Goal: Information Seeking & Learning: Learn about a topic

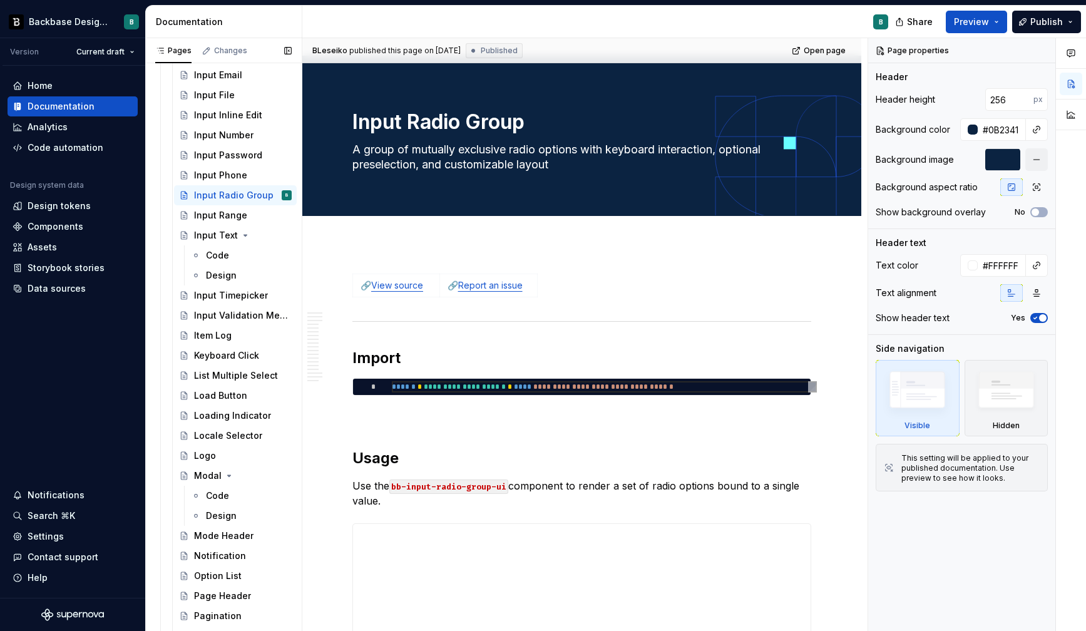
scroll to position [1287, 0]
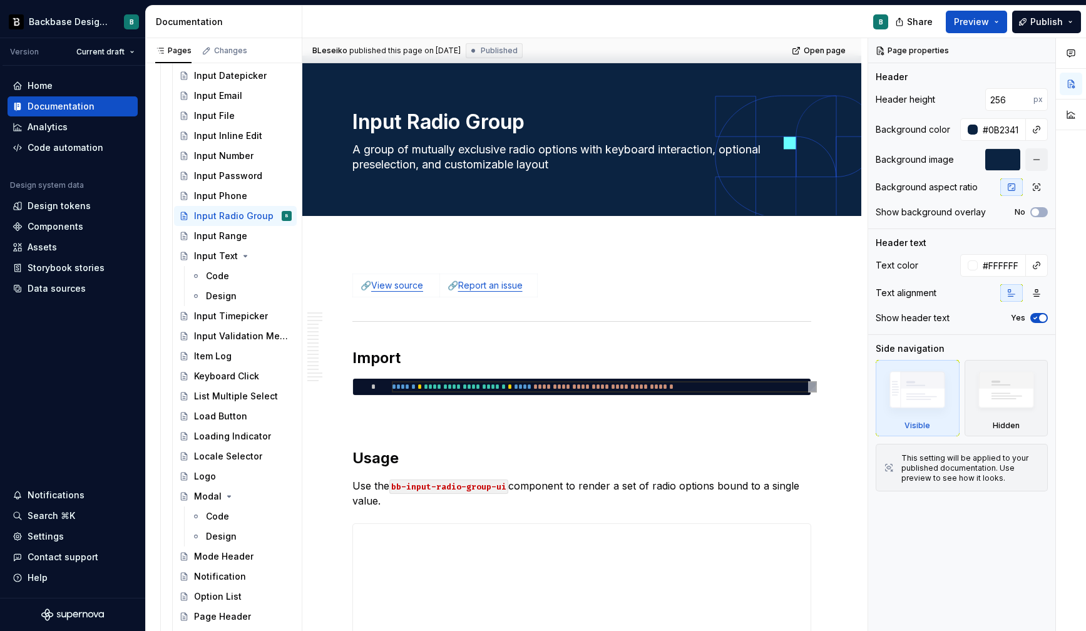
click at [212, 233] on div "Input Range" at bounding box center [220, 236] width 53 height 13
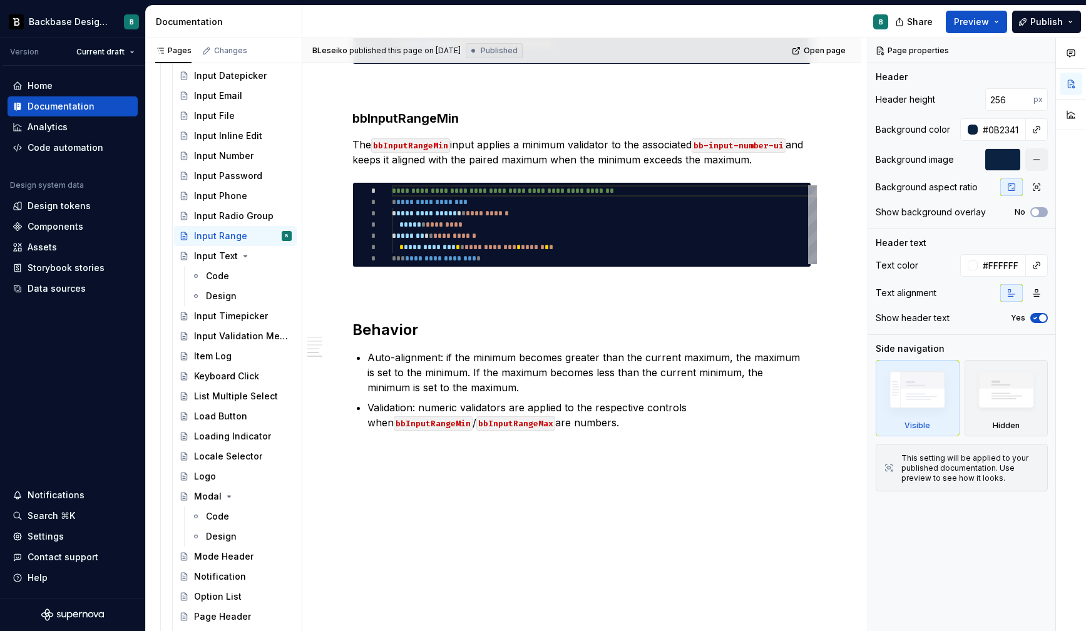
scroll to position [1140, 0]
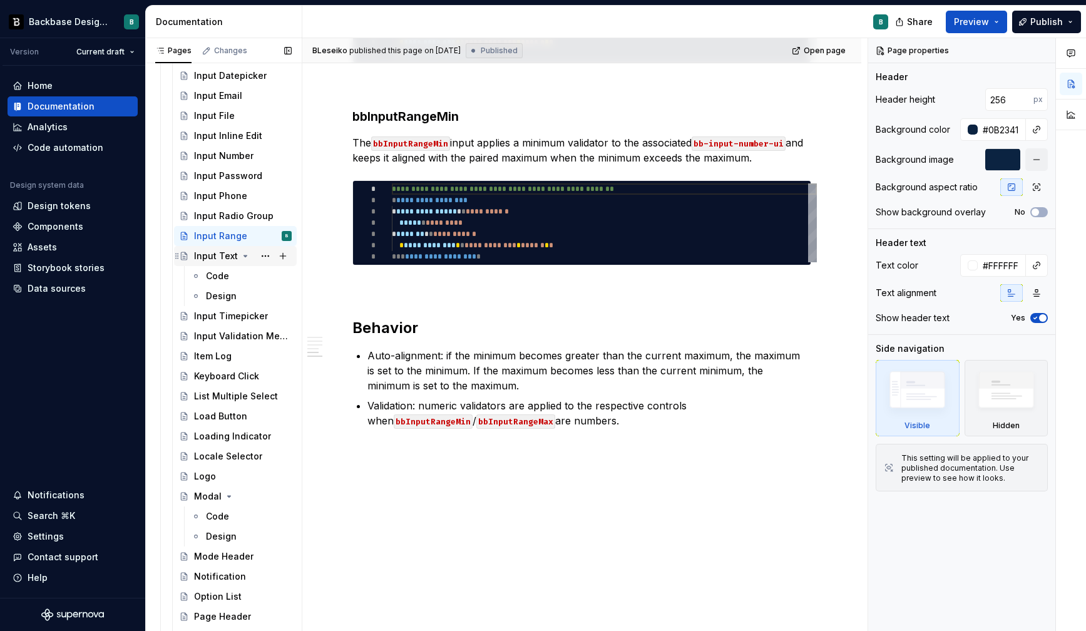
click at [202, 257] on div "Input Text" at bounding box center [216, 256] width 44 height 13
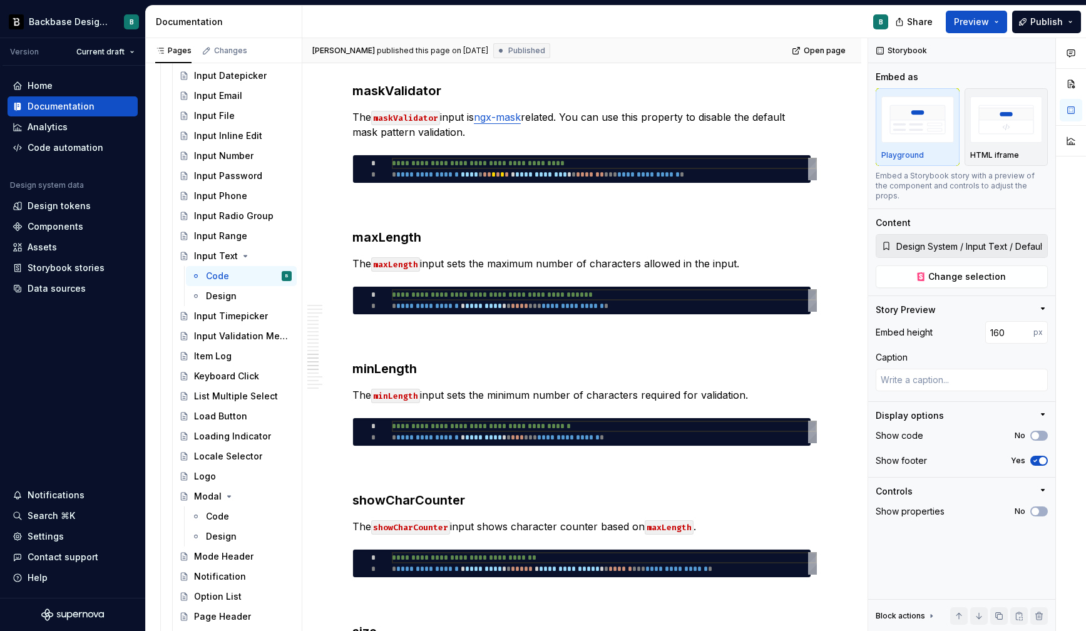
scroll to position [3788, 0]
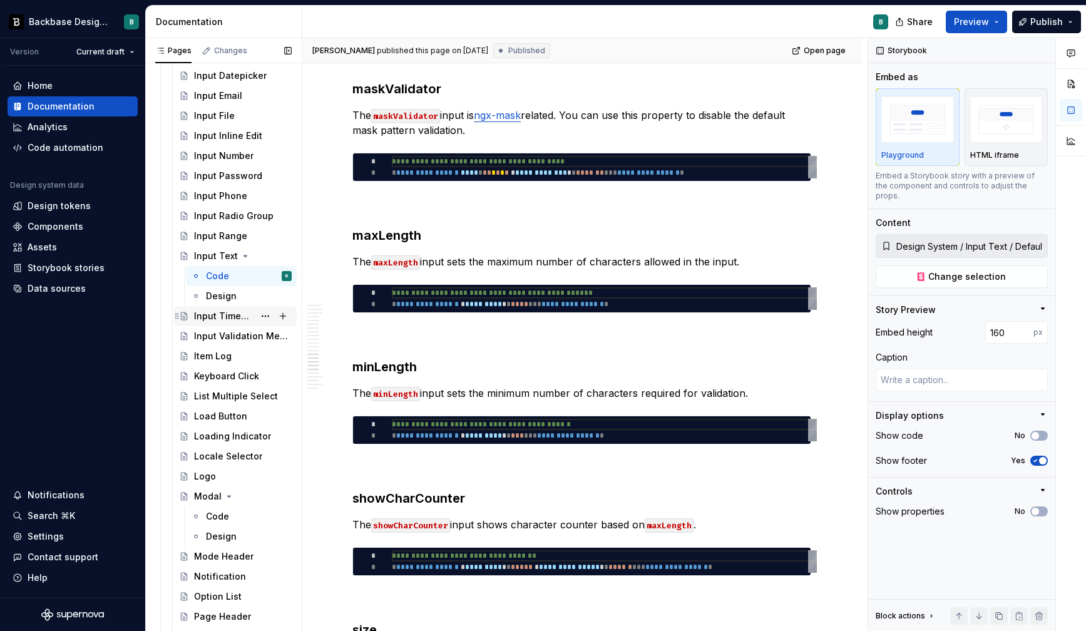
click at [218, 322] on div "Input Timepicker" at bounding box center [224, 316] width 60 height 13
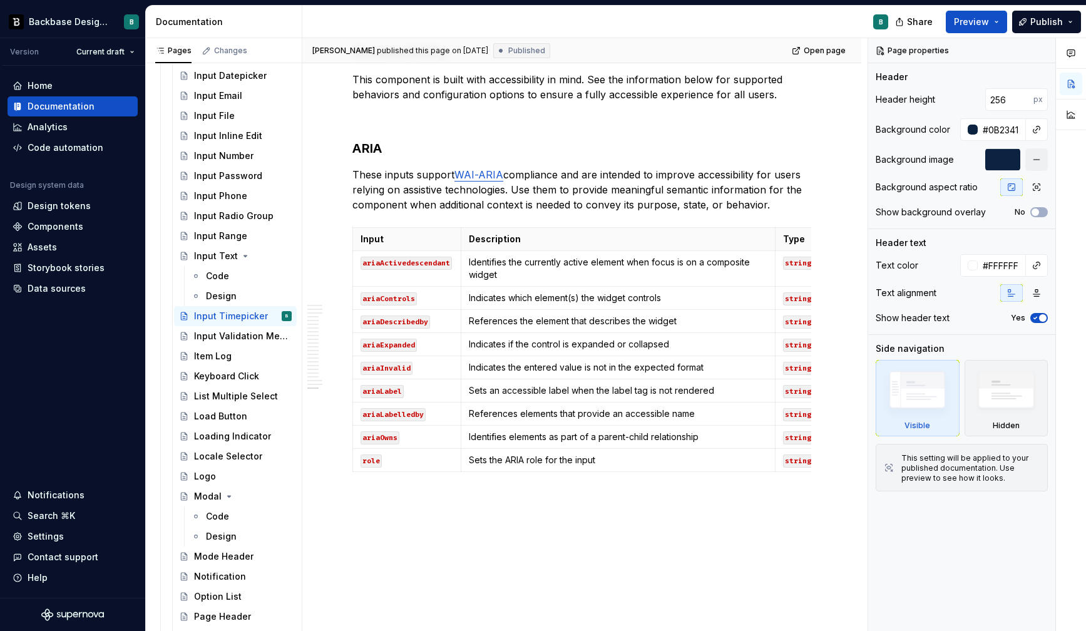
scroll to position [4566, 0]
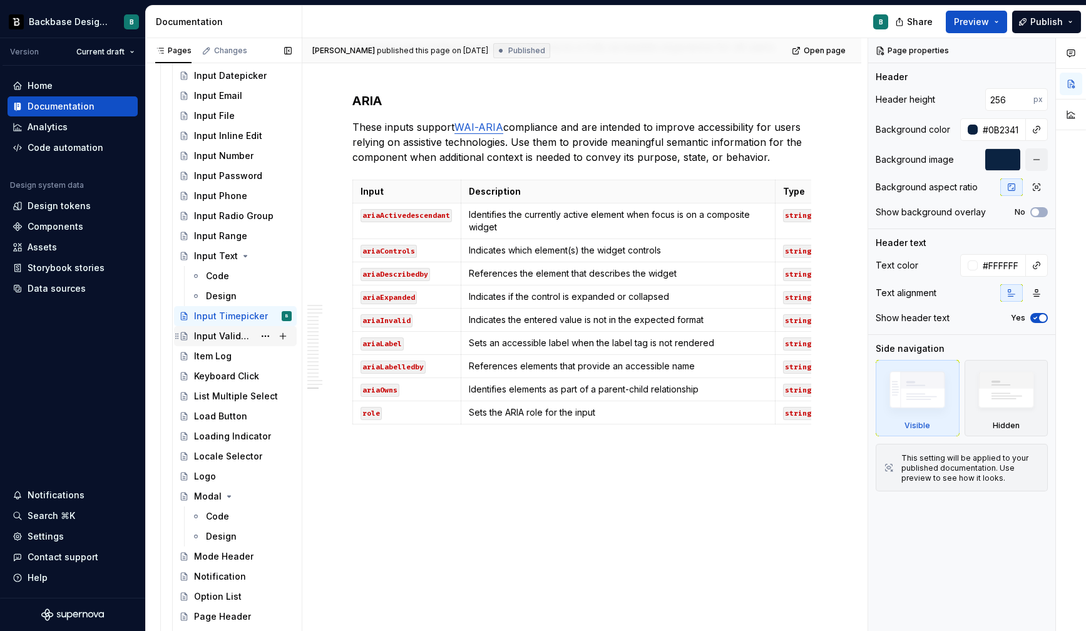
click at [227, 334] on div "Input Validation Message" at bounding box center [224, 336] width 60 height 13
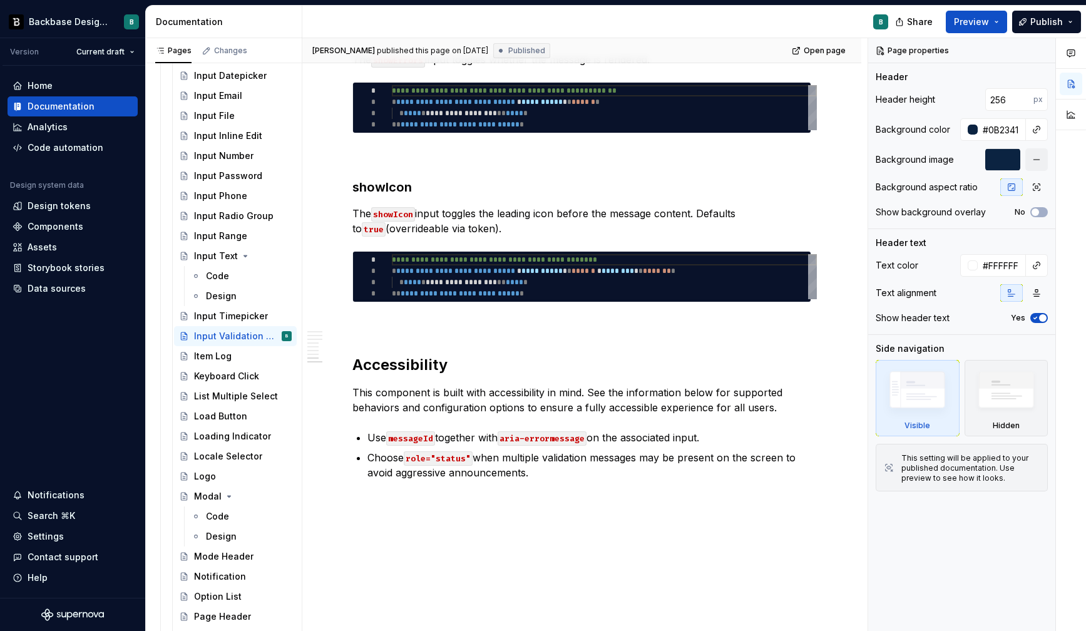
scroll to position [1585, 0]
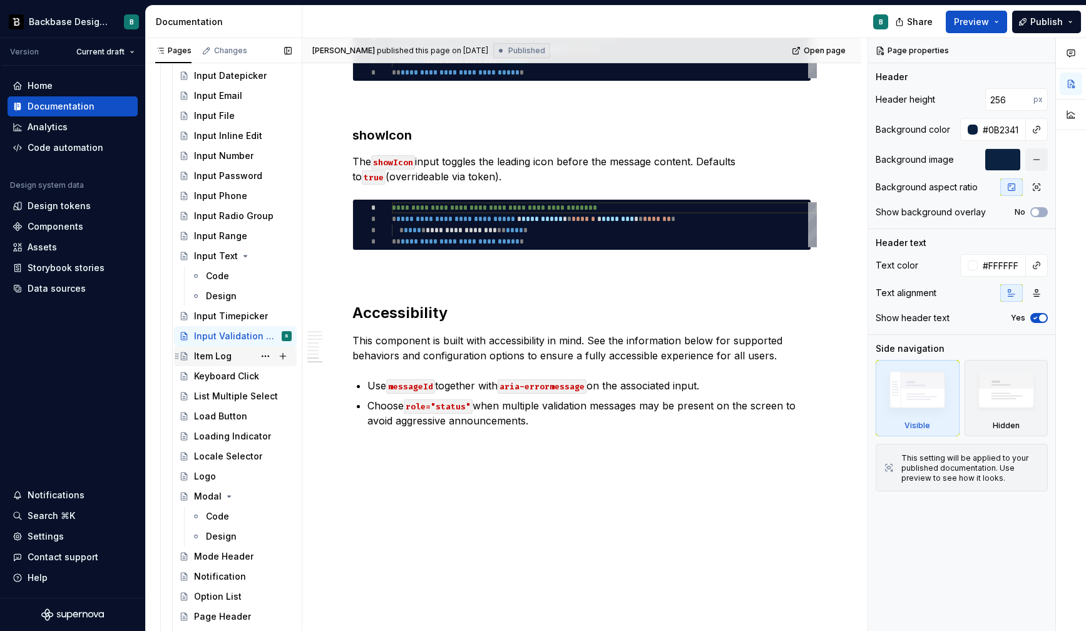
click at [213, 358] on div "Item Log" at bounding box center [213, 356] width 38 height 13
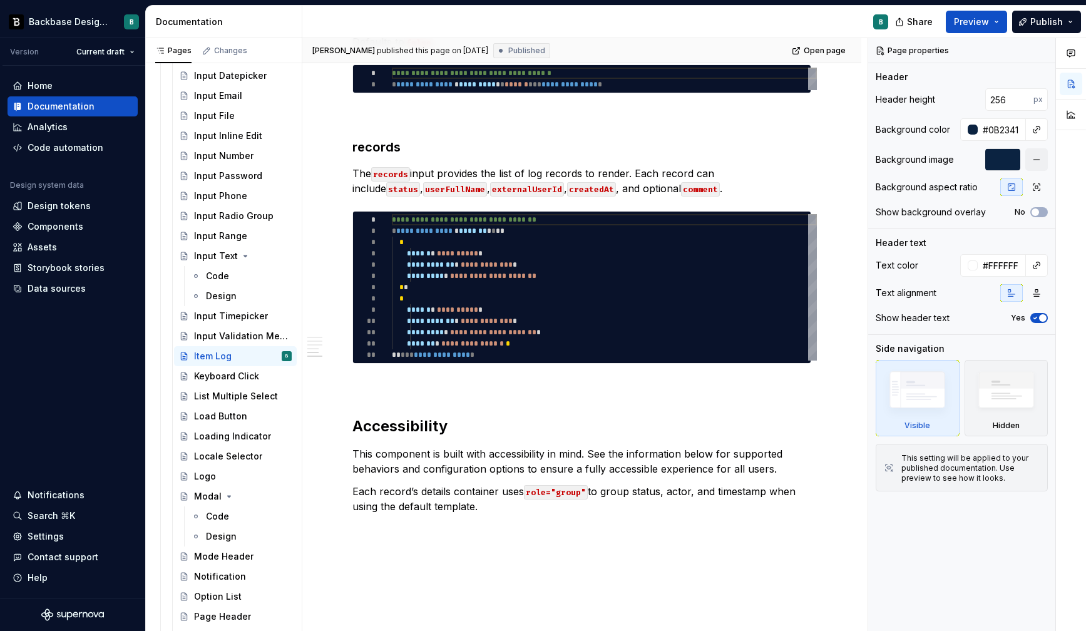
scroll to position [1574, 0]
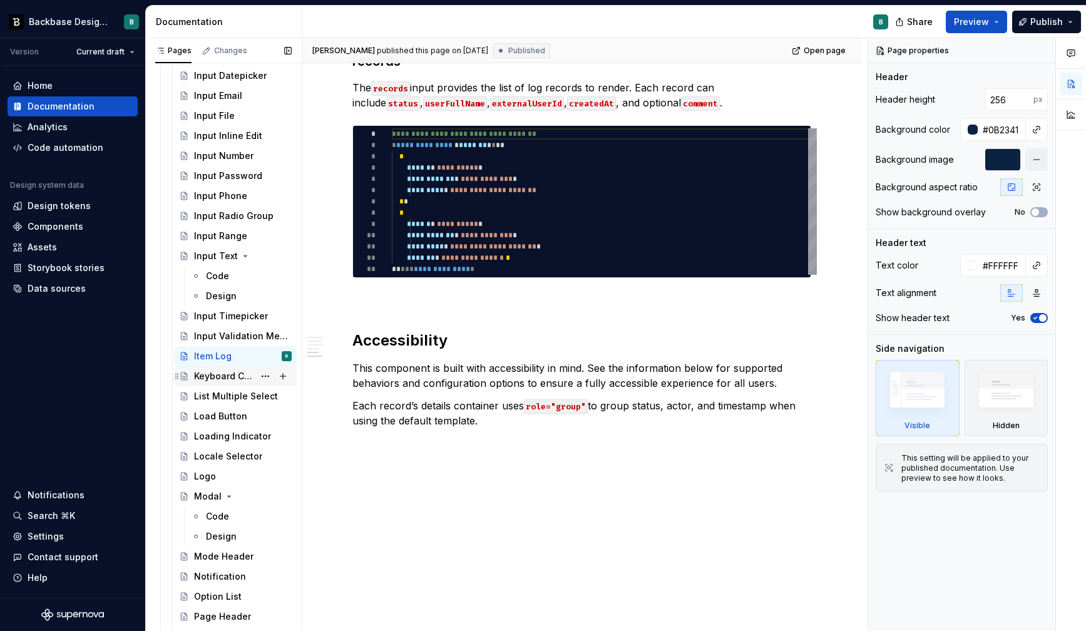
click at [220, 373] on div "Keyboard Click" at bounding box center [224, 376] width 60 height 13
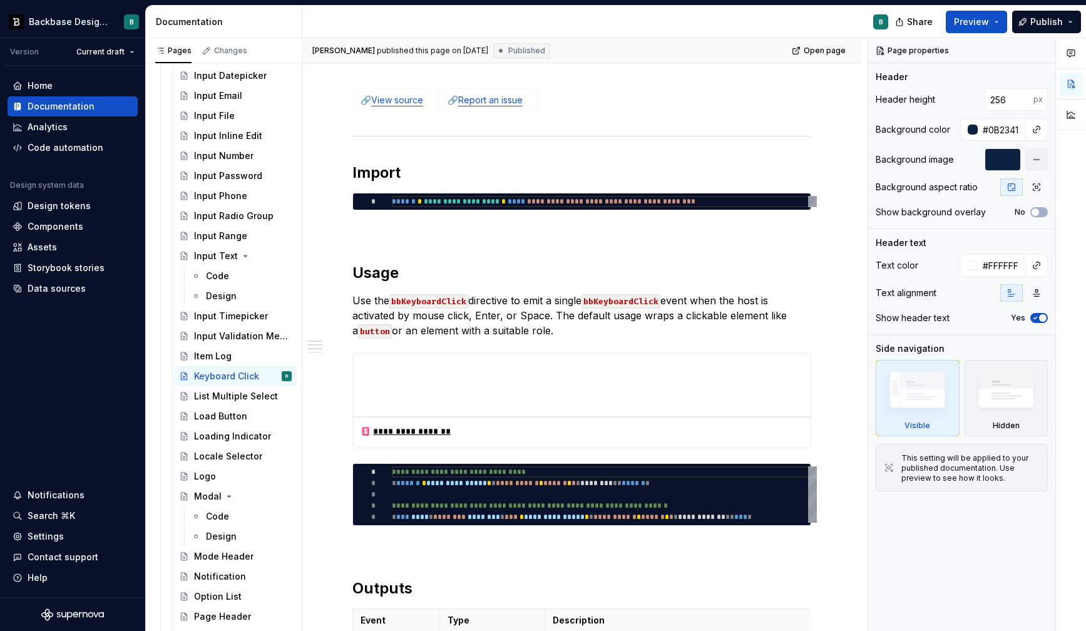
scroll to position [194, 0]
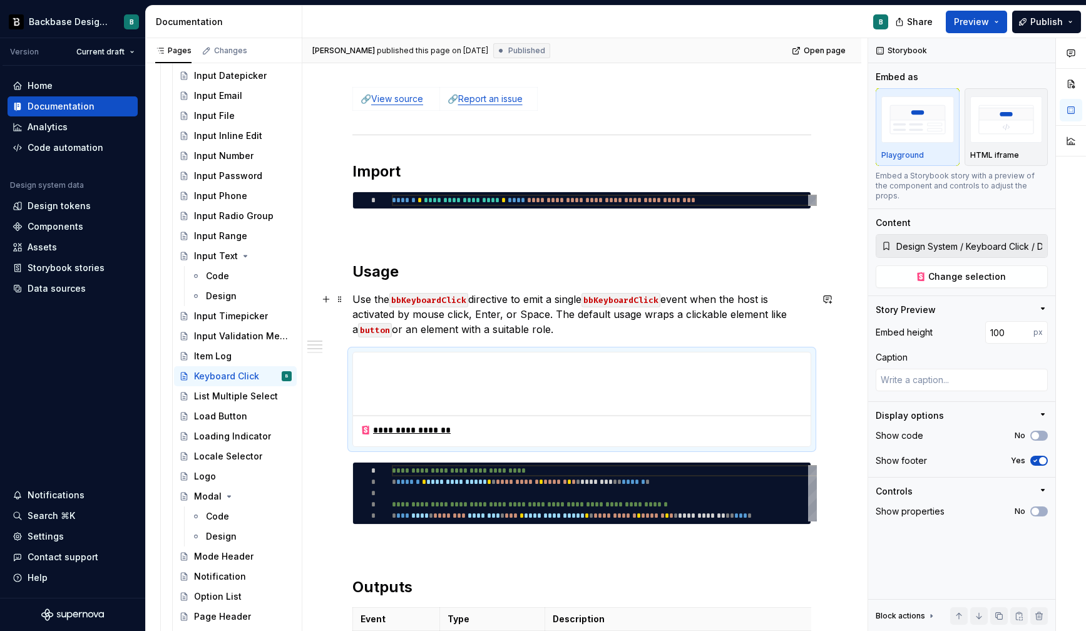
click at [444, 314] on p "Use the bbKeyboardClick directive to emit a single bbKeyboardClick event when t…" at bounding box center [581, 314] width 459 height 45
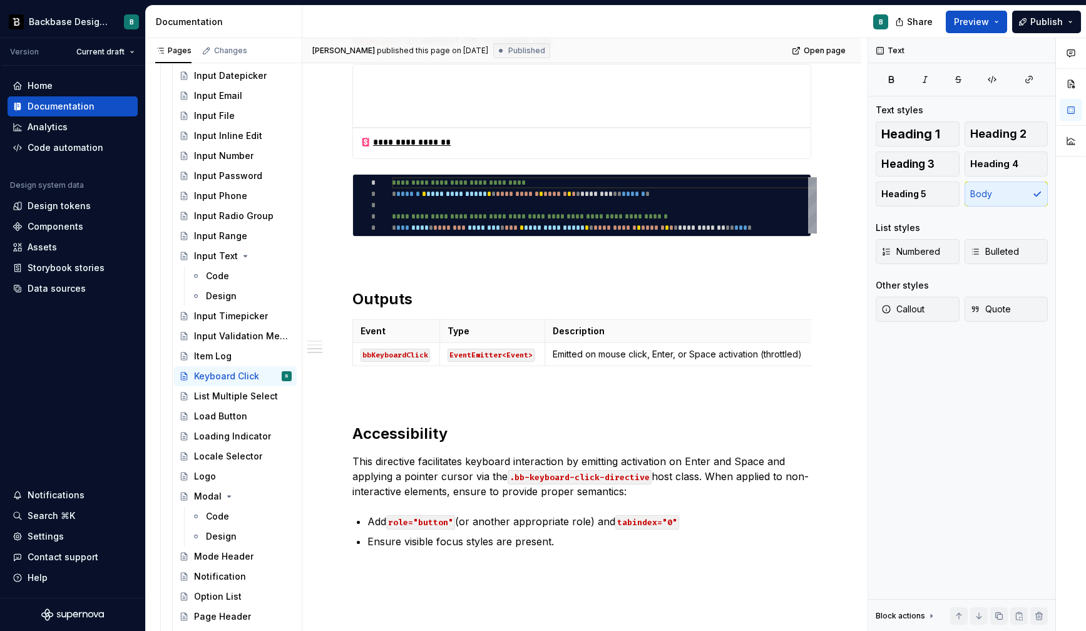
scroll to position [603, 0]
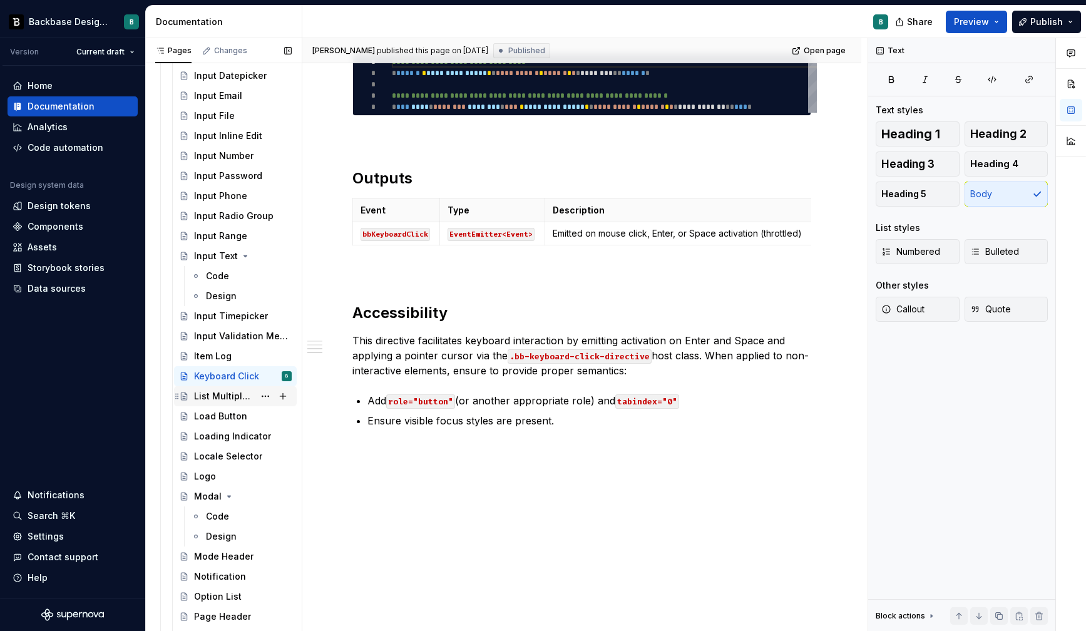
click at [228, 401] on div "List Multiple Select" at bounding box center [224, 396] width 60 height 13
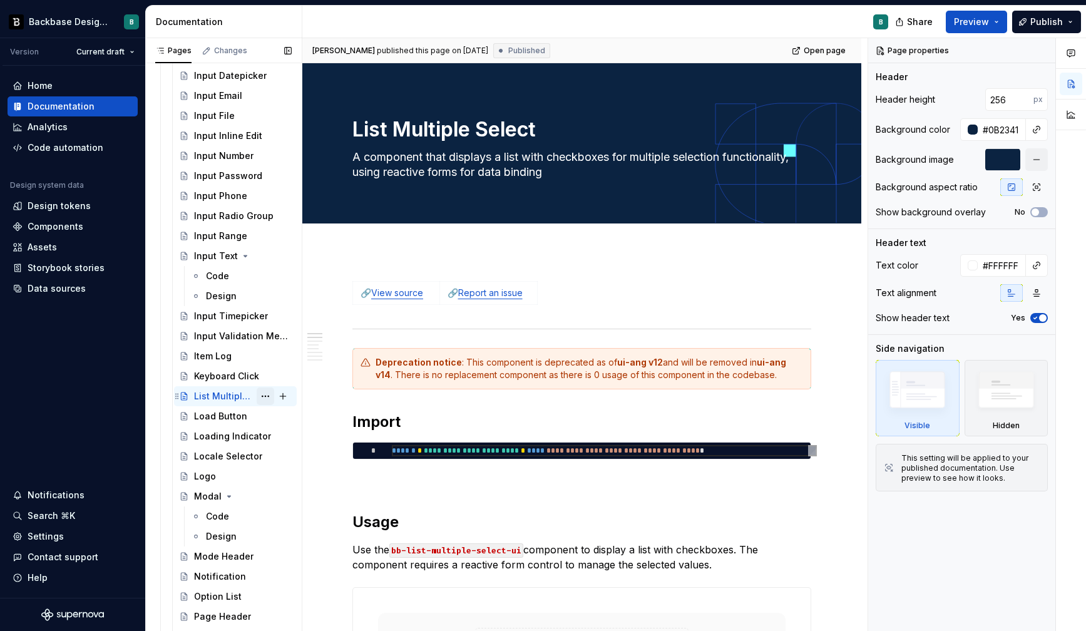
click at [267, 395] on button "Page tree" at bounding box center [266, 396] width 18 height 18
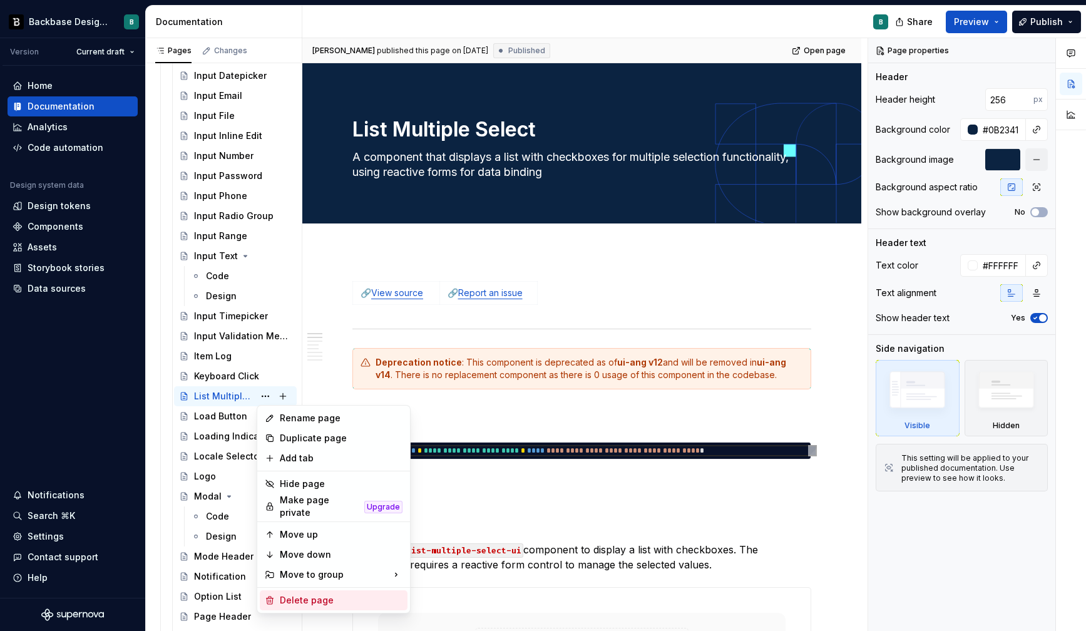
click at [307, 594] on div "Delete page" at bounding box center [341, 600] width 123 height 13
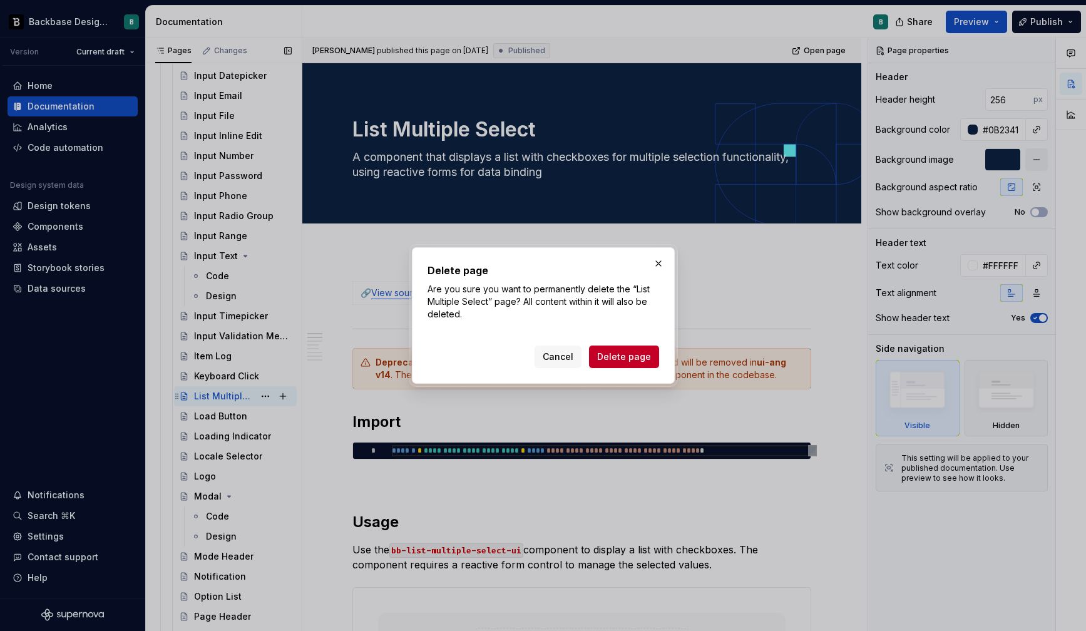
click at [619, 351] on span "Delete page" at bounding box center [624, 357] width 54 height 13
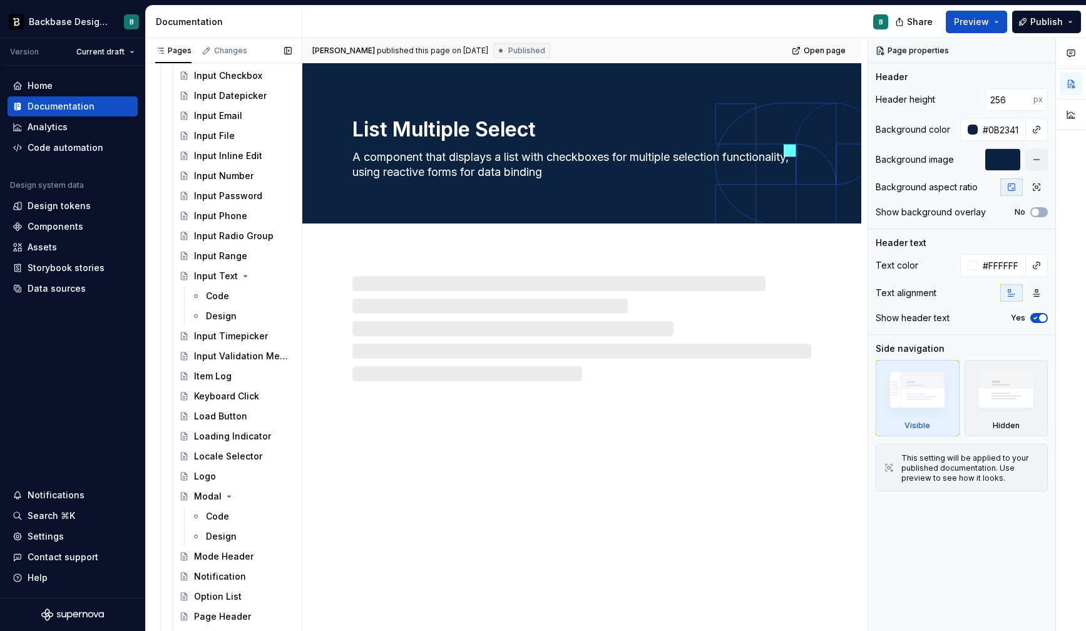
scroll to position [65, 0]
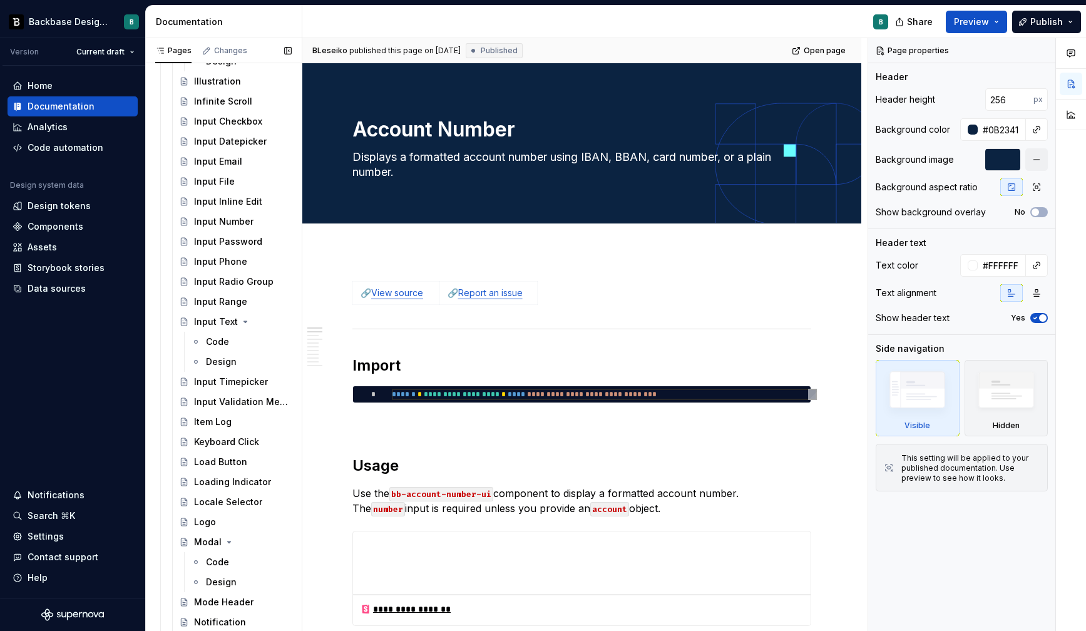
scroll to position [1236, 0]
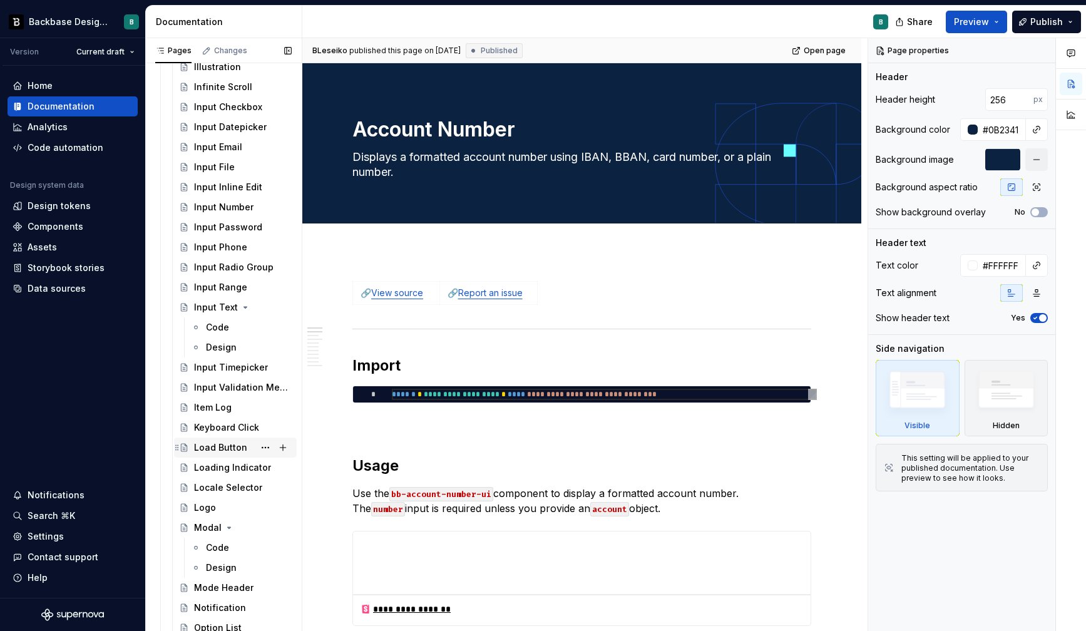
click at [213, 449] on div "Load Button" at bounding box center [220, 447] width 53 height 13
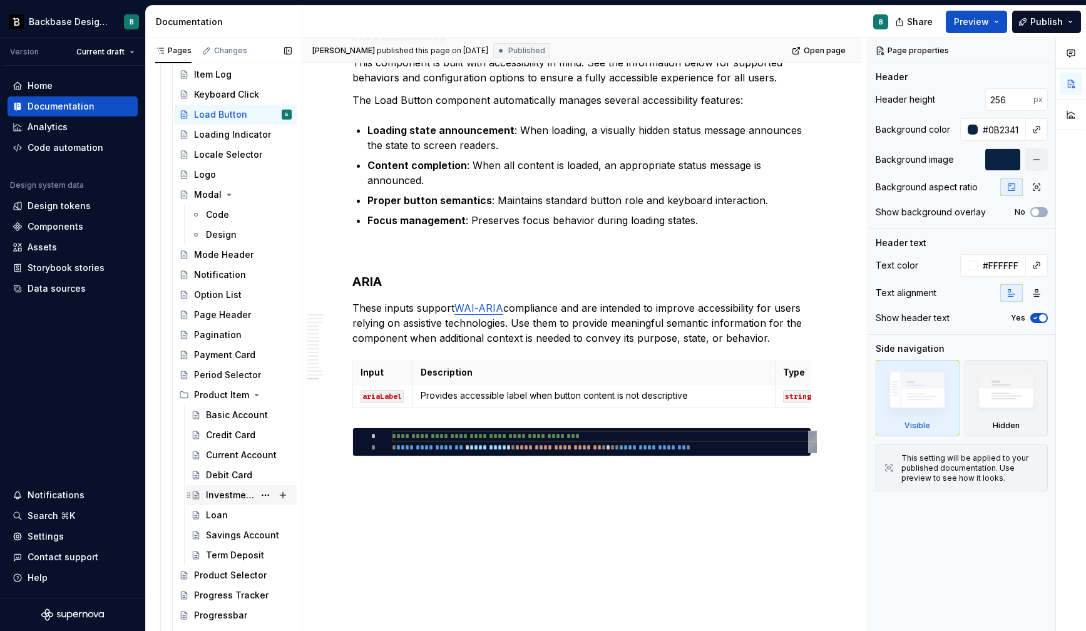
scroll to position [1566, 0]
click at [232, 141] on div "Loading Indicator" at bounding box center [224, 137] width 60 height 13
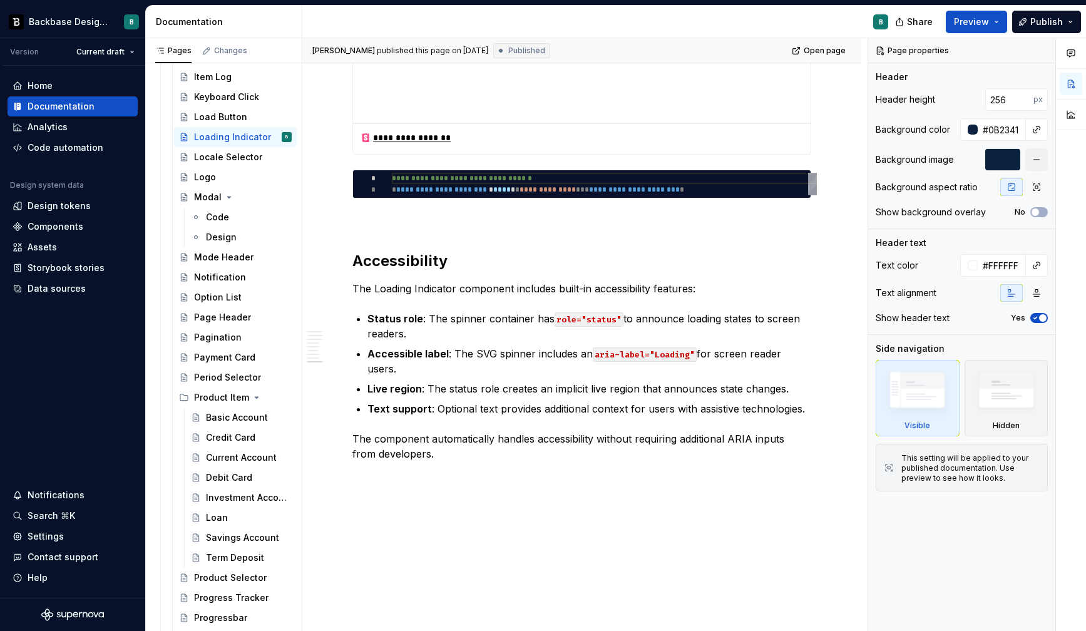
scroll to position [1745, 0]
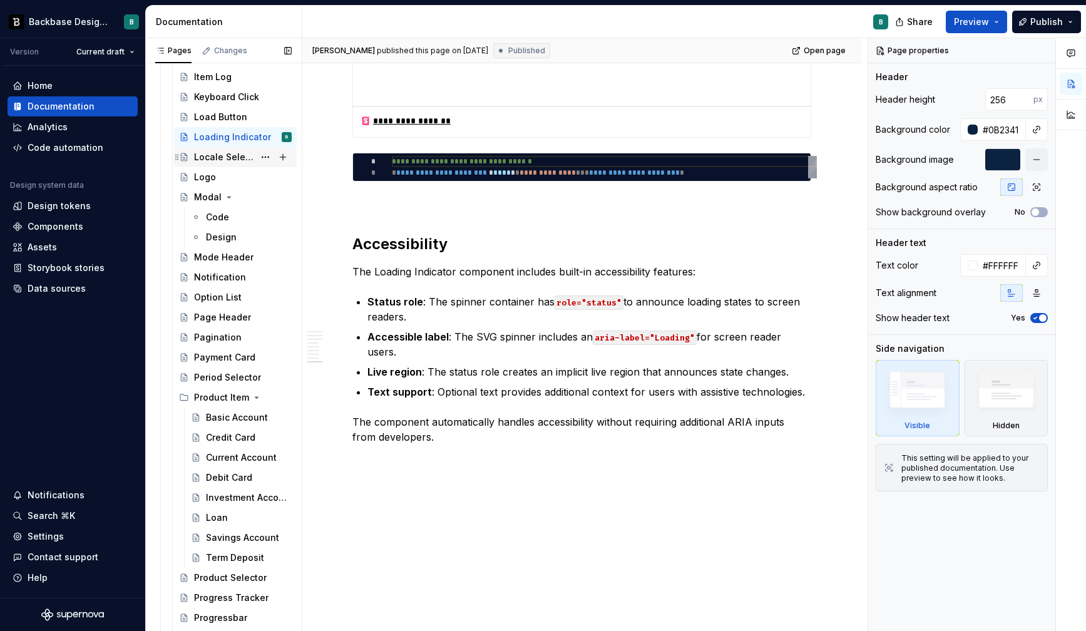
click at [217, 163] on div "Locale Selector" at bounding box center [224, 157] width 60 height 13
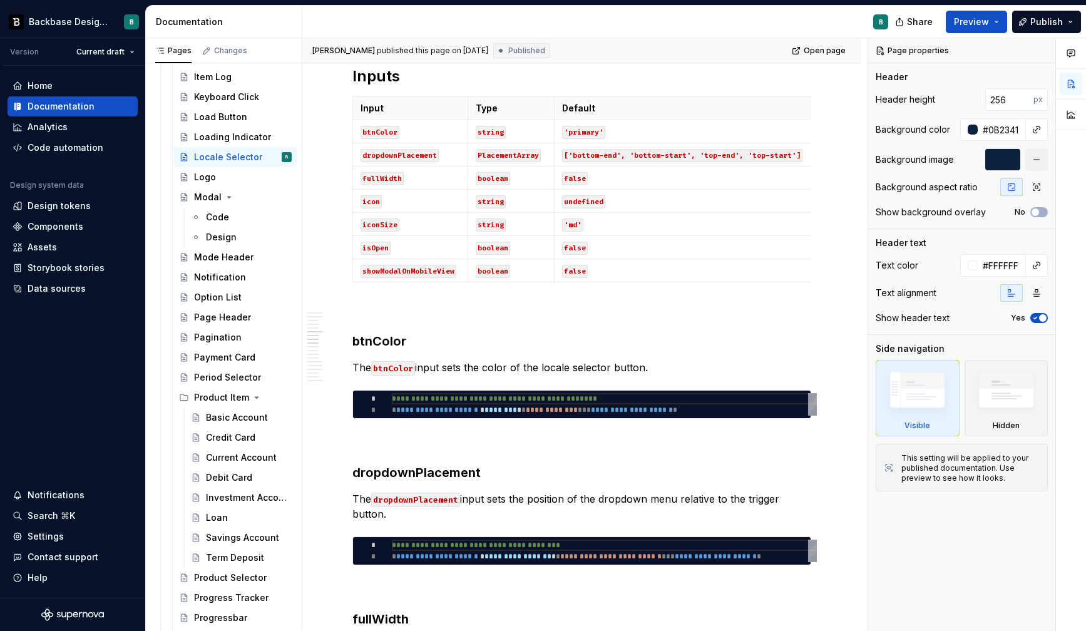
scroll to position [1556, 0]
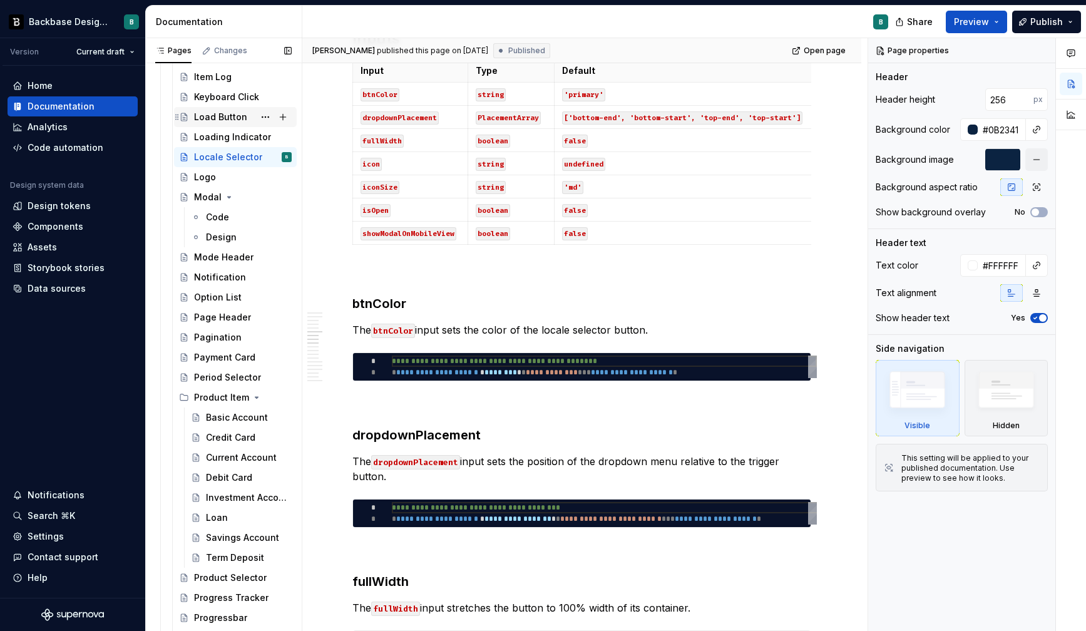
click at [231, 110] on div "Load Button" at bounding box center [243, 117] width 98 height 18
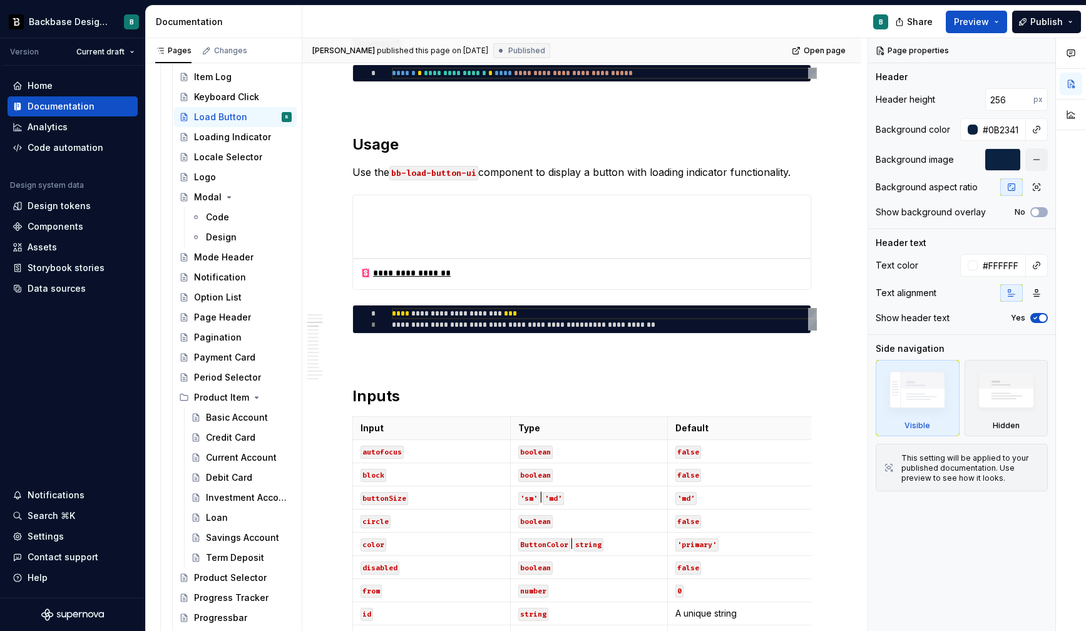
scroll to position [594, 0]
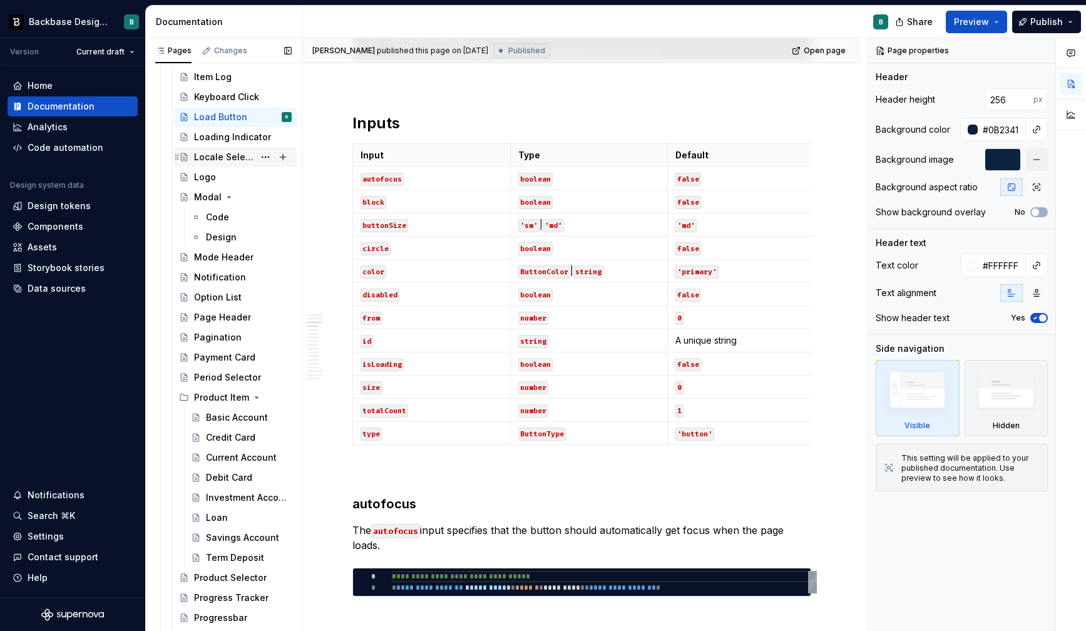
click at [222, 156] on div "Locale Selector" at bounding box center [224, 157] width 60 height 13
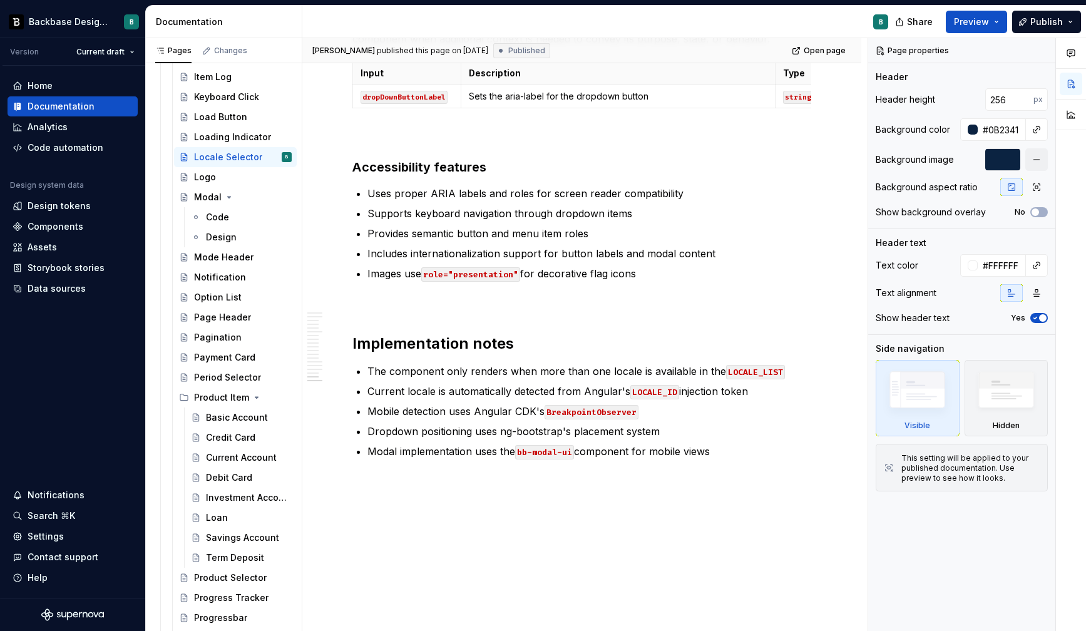
scroll to position [3235, 0]
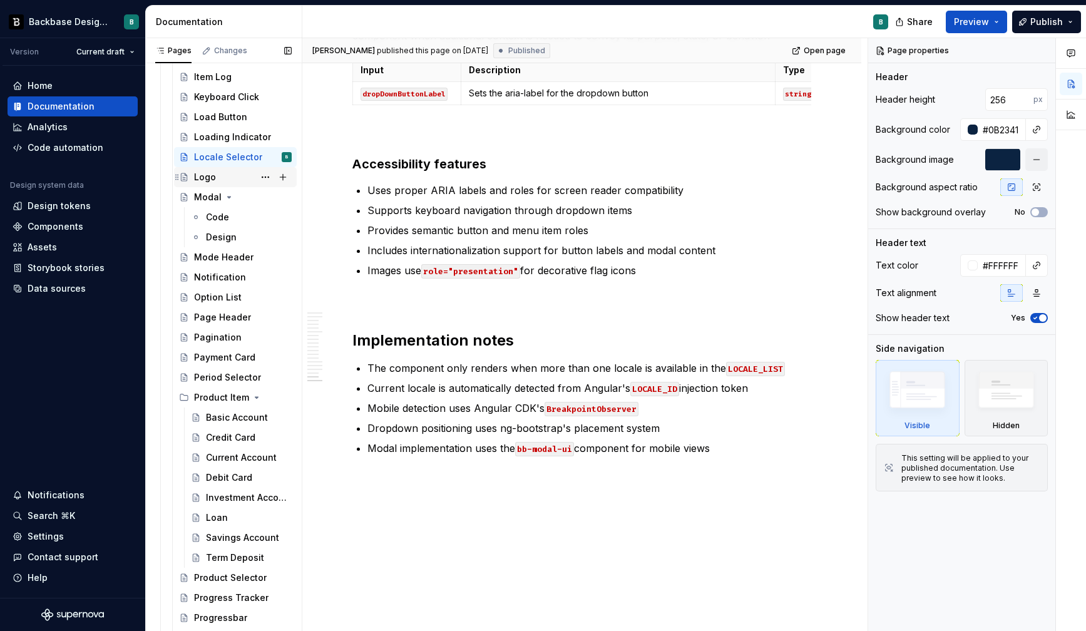
click at [210, 178] on div "Logo" at bounding box center [205, 177] width 22 height 13
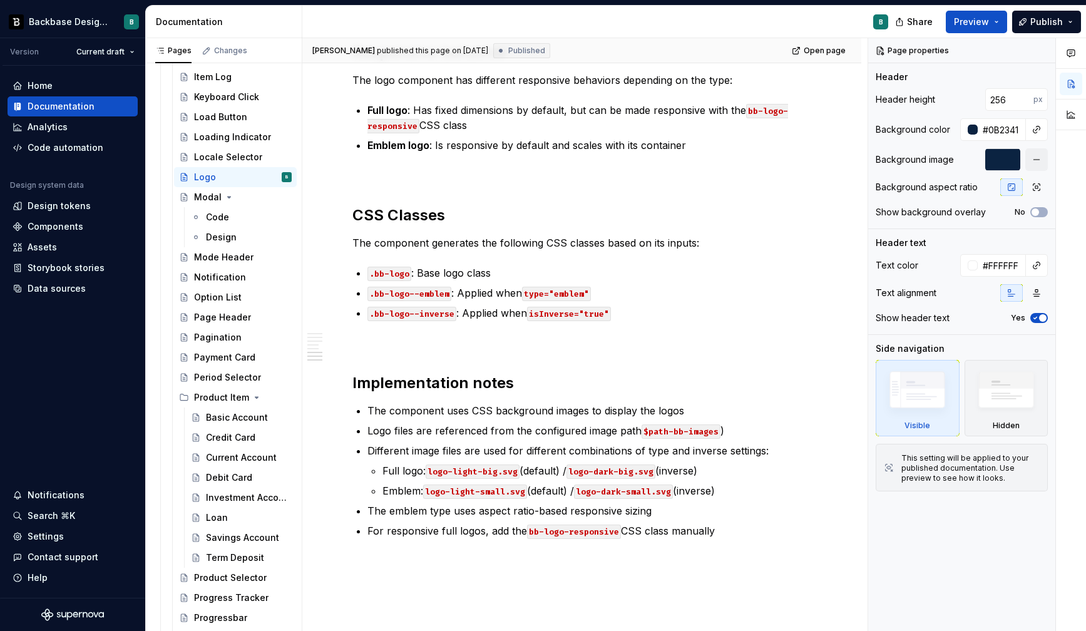
scroll to position [1261, 0]
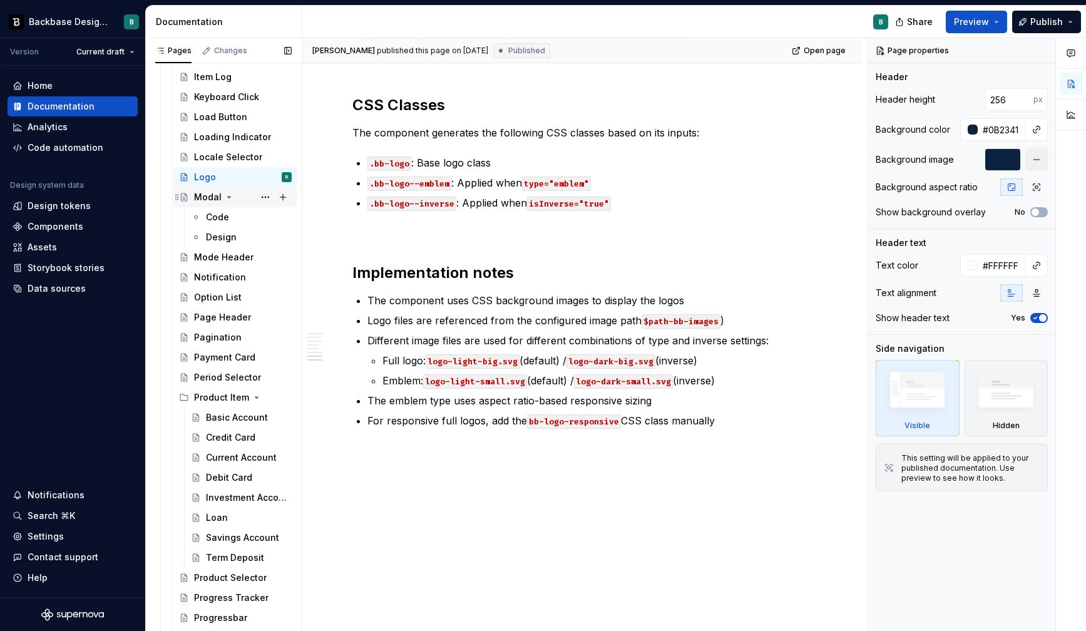
click at [208, 195] on div "Modal" at bounding box center [208, 197] width 28 height 13
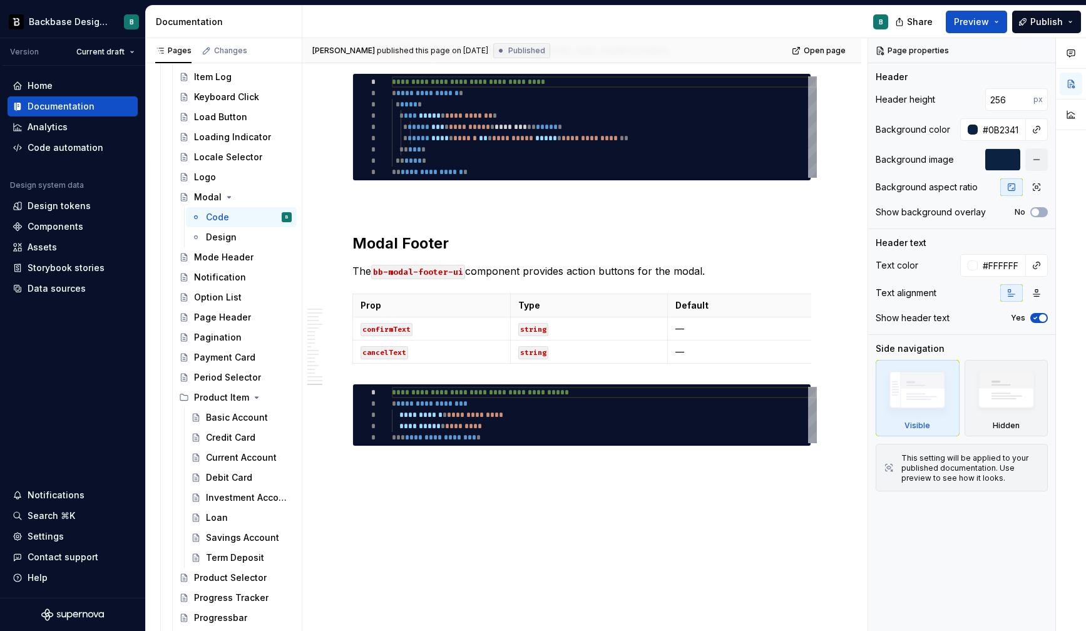
scroll to position [5764, 0]
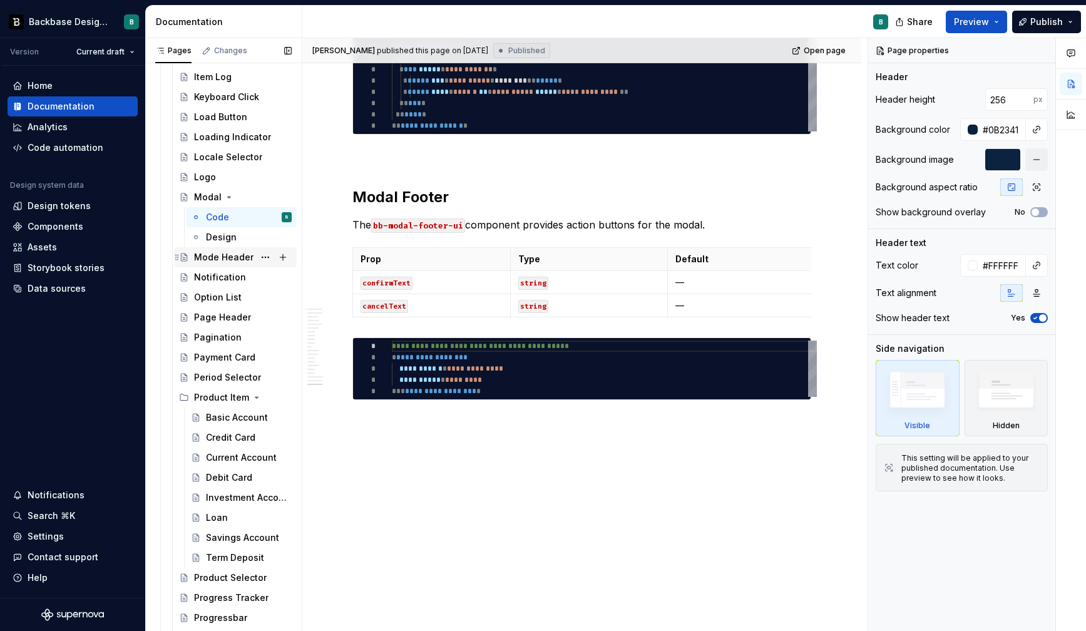
click at [218, 257] on div "Mode Header" at bounding box center [223, 257] width 59 height 13
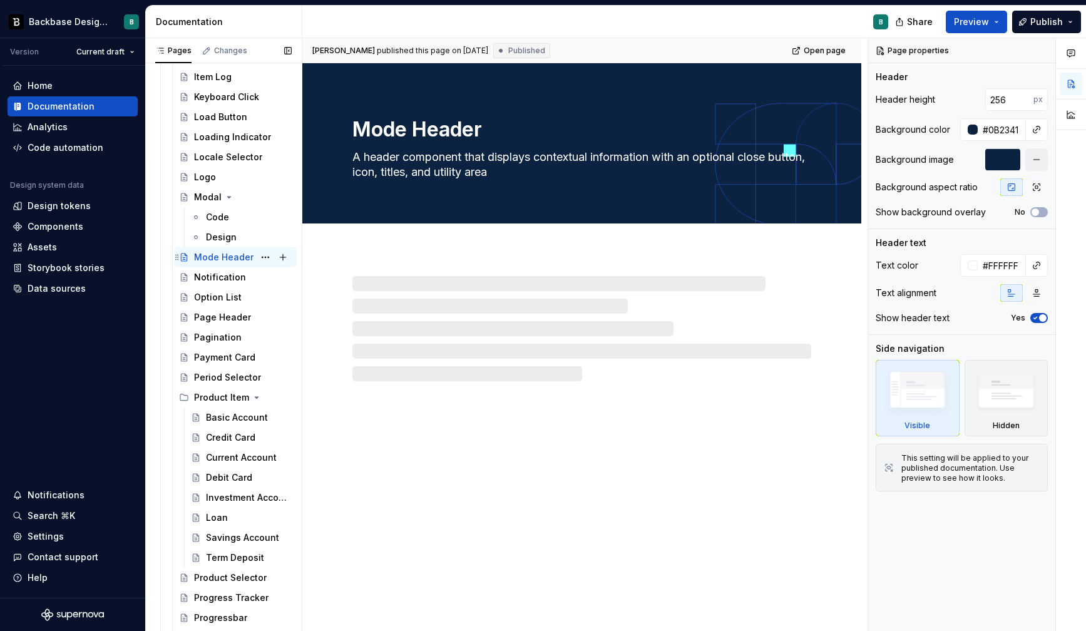
click at [218, 257] on div "Mode Header" at bounding box center [223, 257] width 59 height 13
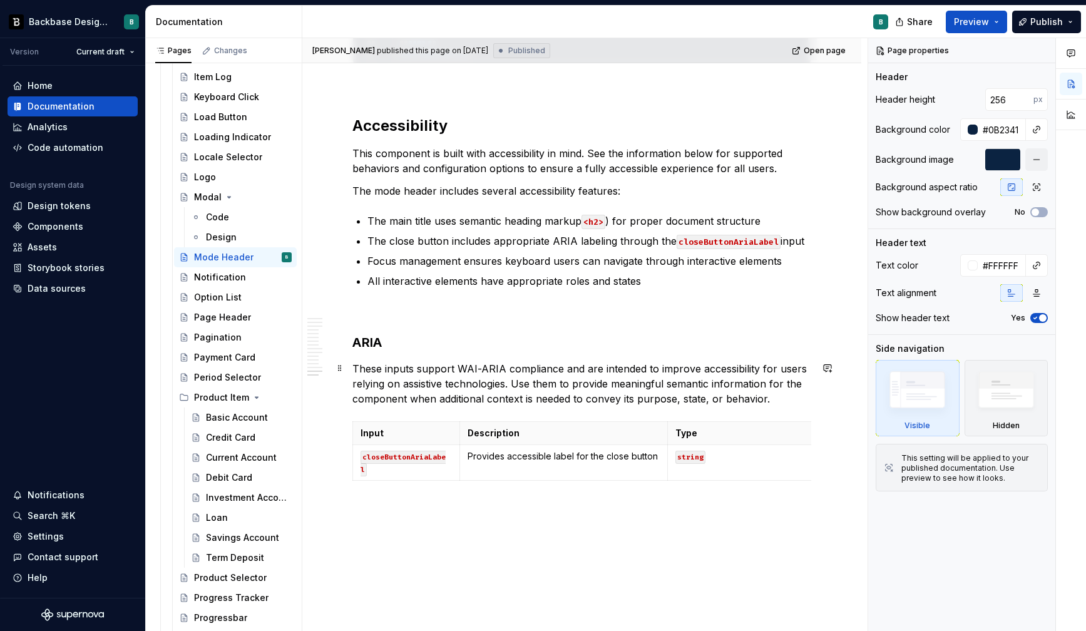
scroll to position [2897, 0]
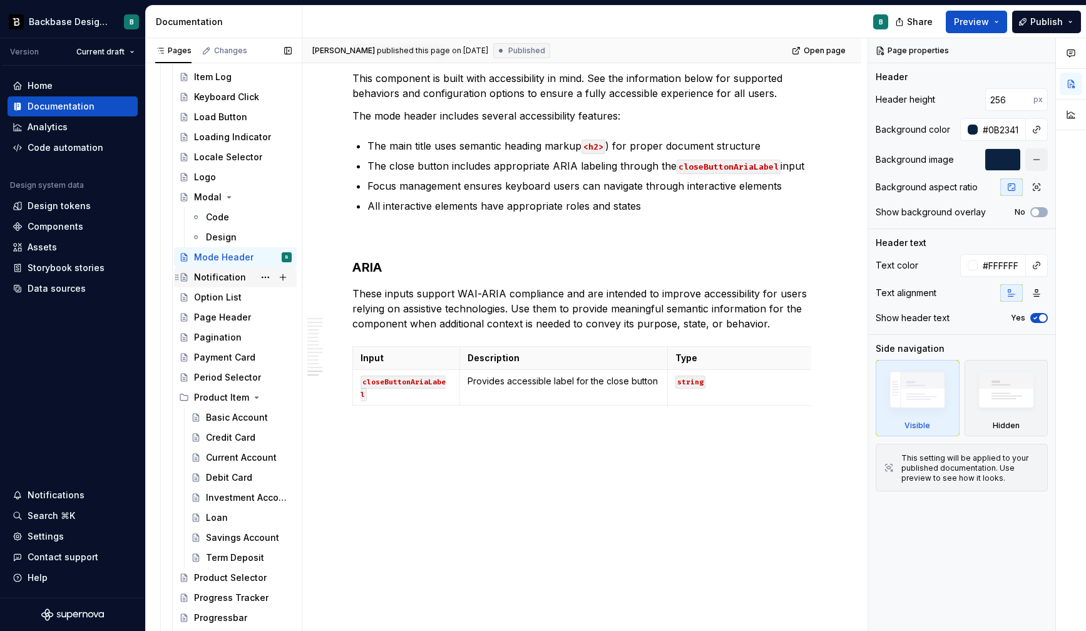
click at [226, 282] on div "Notification" at bounding box center [220, 277] width 52 height 13
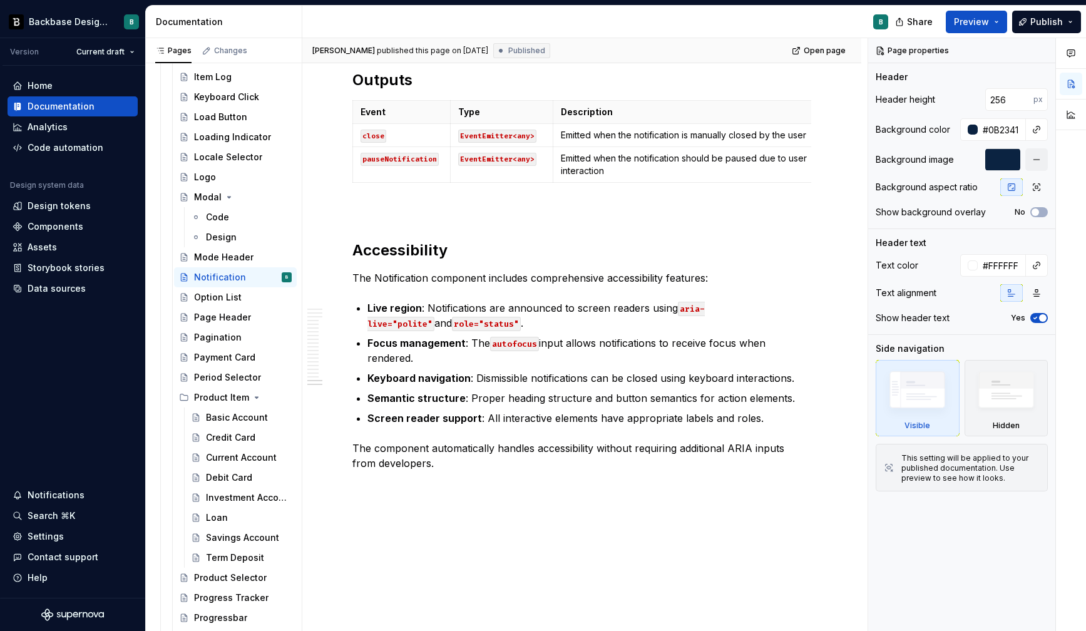
scroll to position [4527, 0]
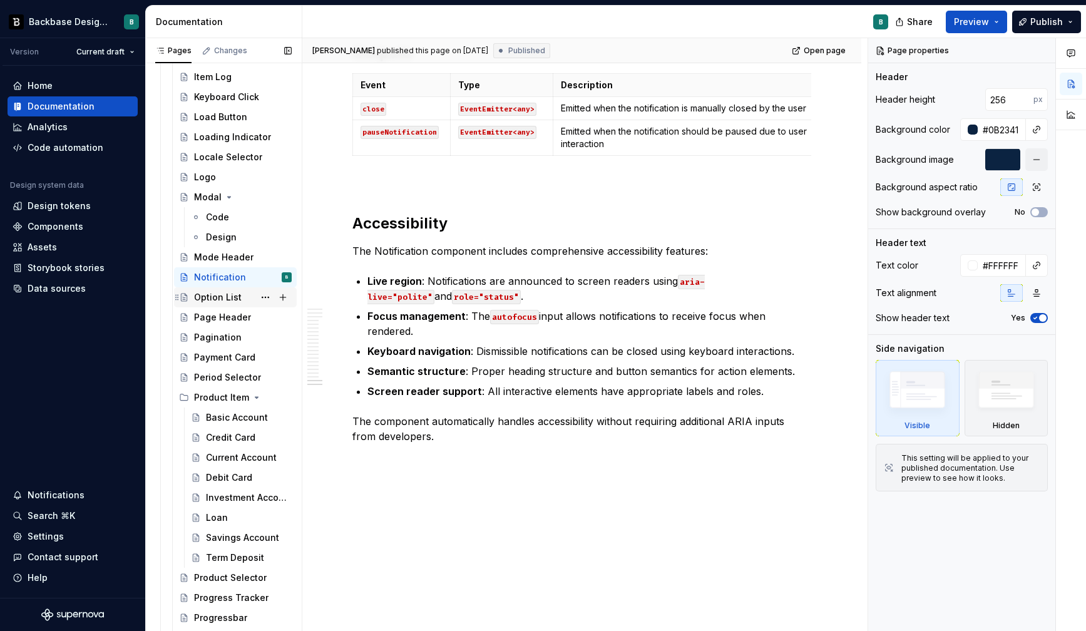
click at [208, 294] on div "Option List" at bounding box center [218, 297] width 48 height 13
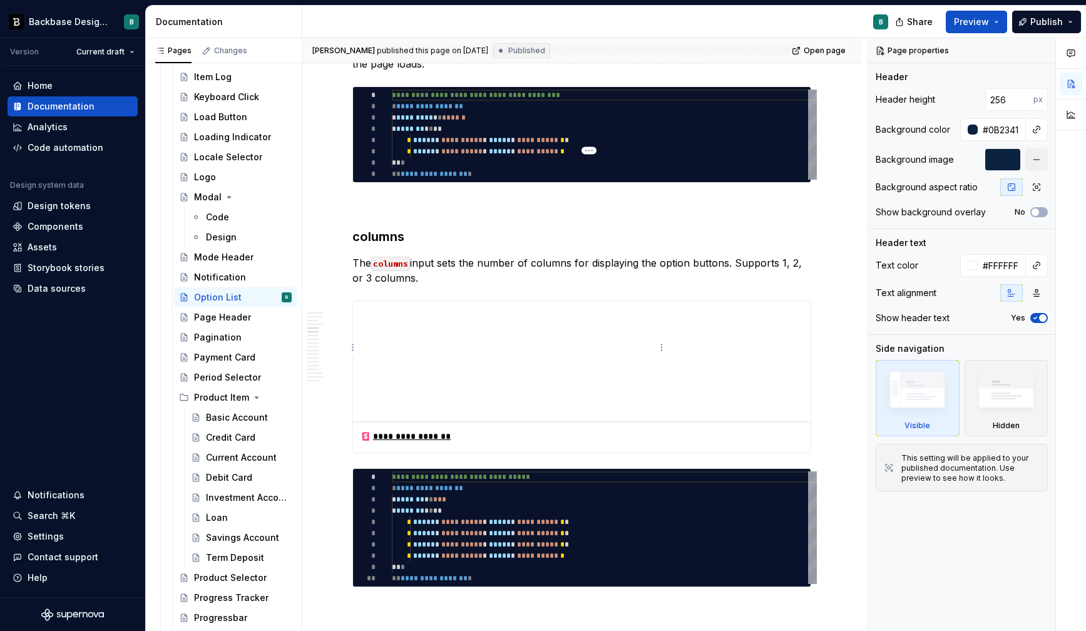
scroll to position [1938, 0]
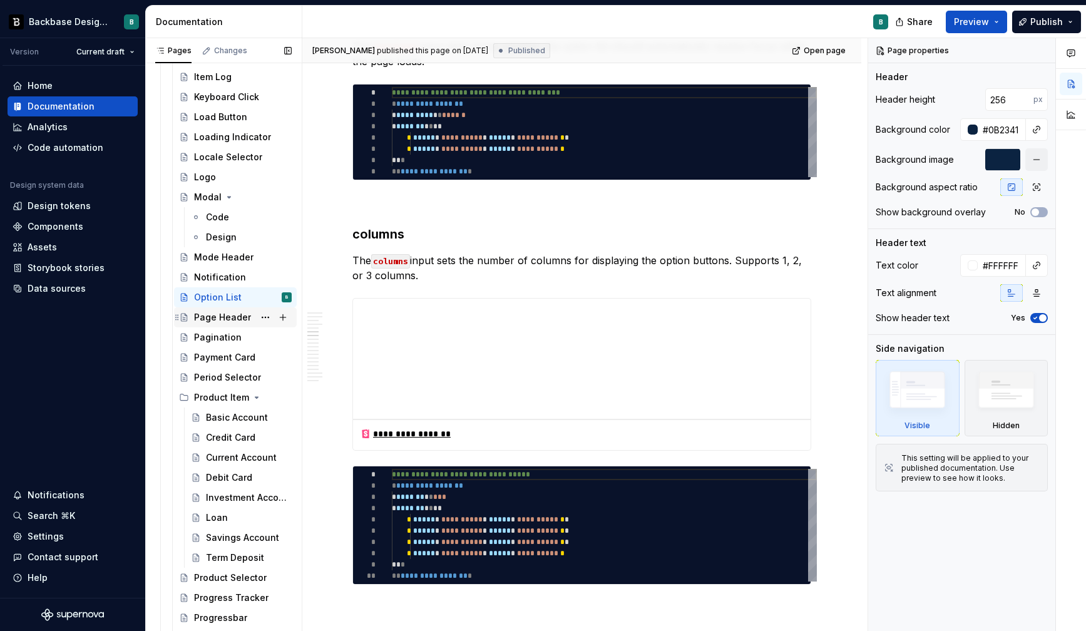
click at [234, 316] on div "Page Header" at bounding box center [222, 317] width 57 height 13
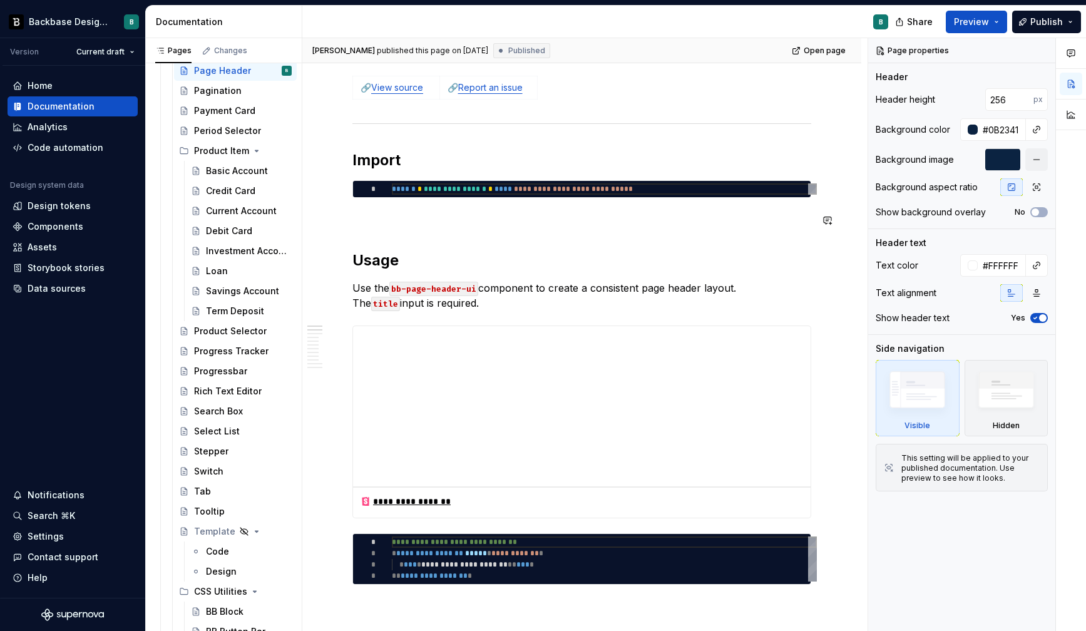
scroll to position [213, 0]
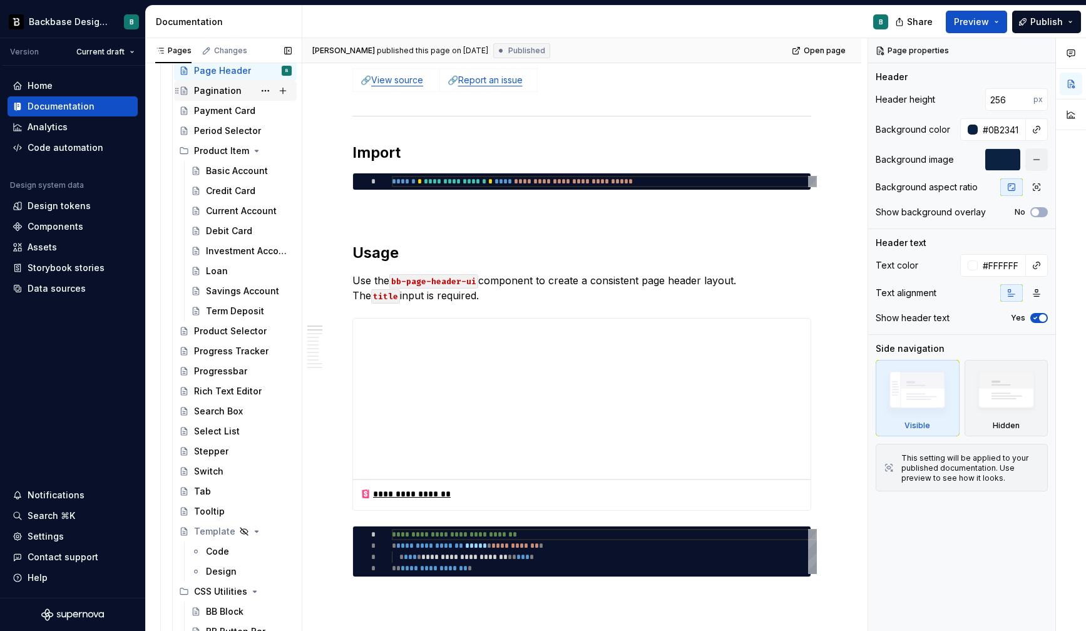
click at [227, 86] on div "Pagination" at bounding box center [218, 91] width 48 height 13
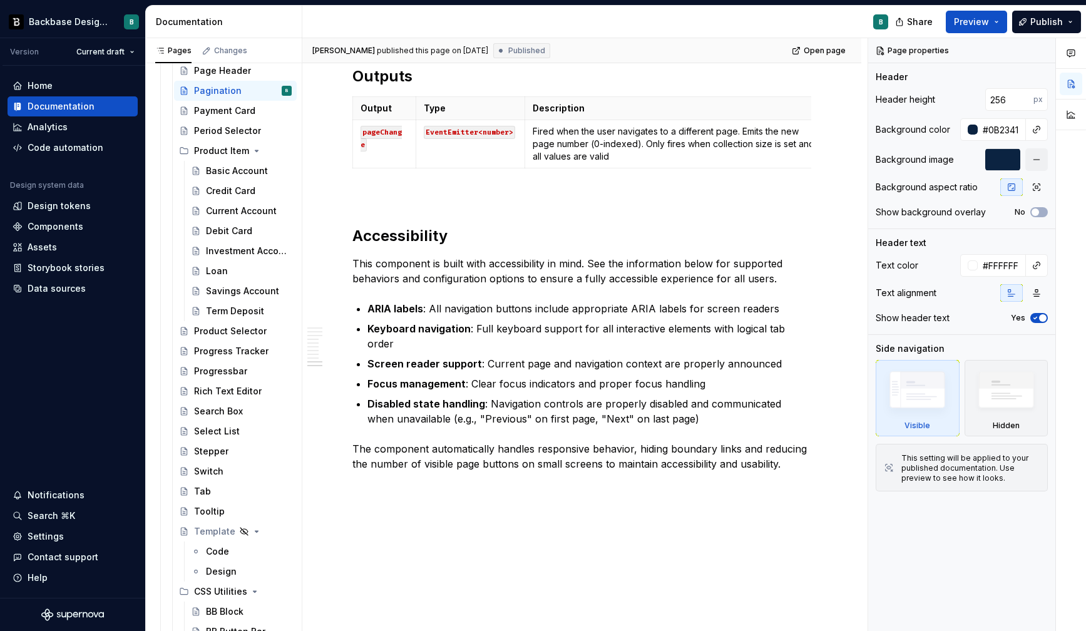
scroll to position [2148, 0]
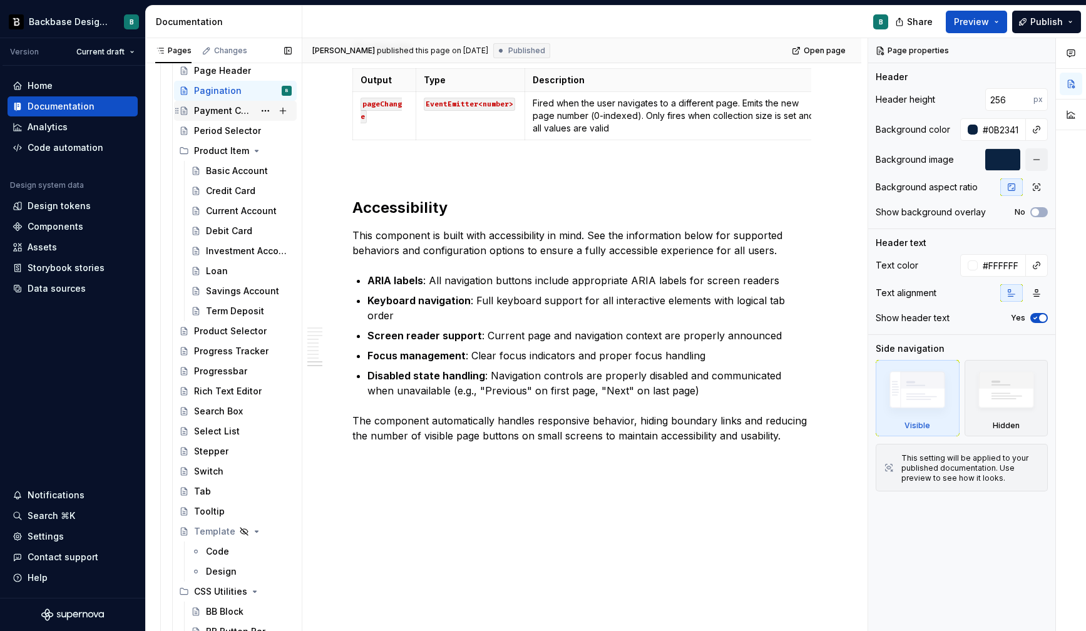
click at [233, 108] on div "Payment Card" at bounding box center [224, 111] width 60 height 13
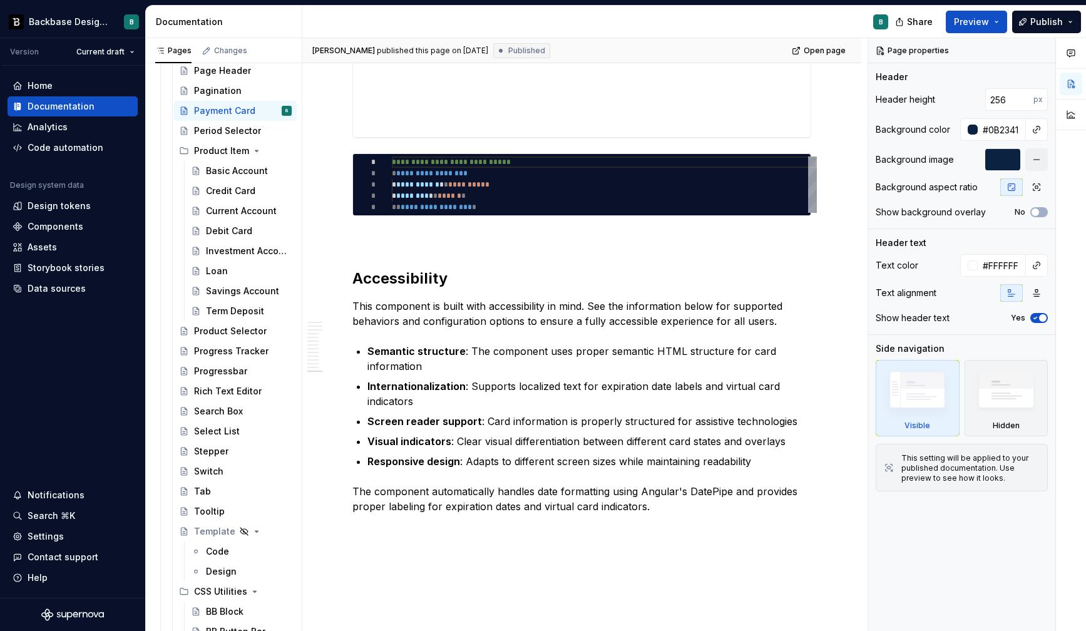
scroll to position [3901, 0]
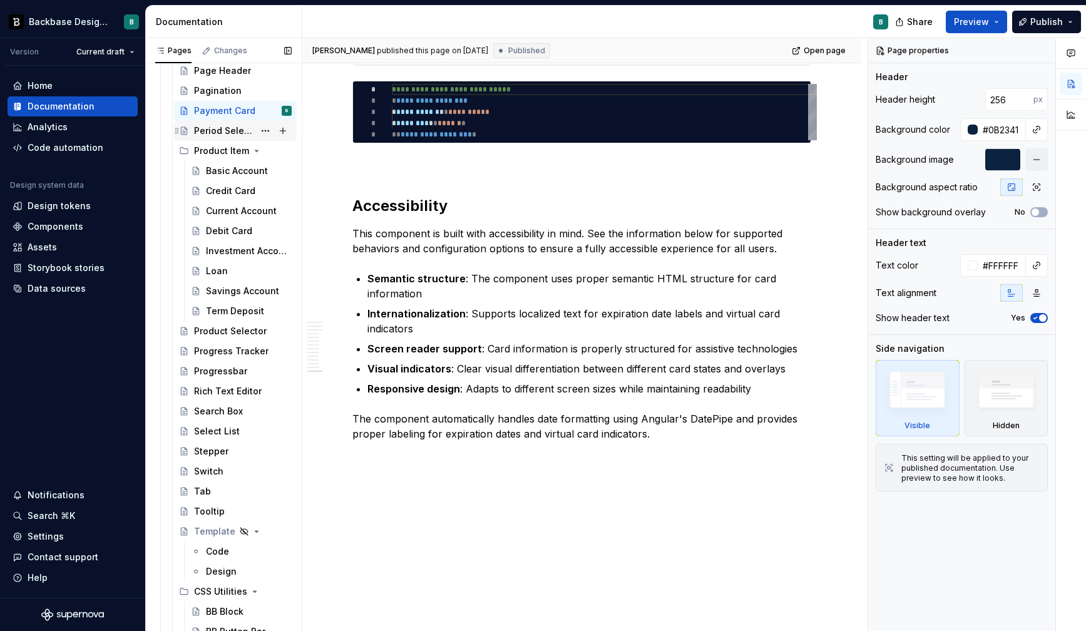
click at [216, 131] on div "Period Selector" at bounding box center [224, 131] width 60 height 13
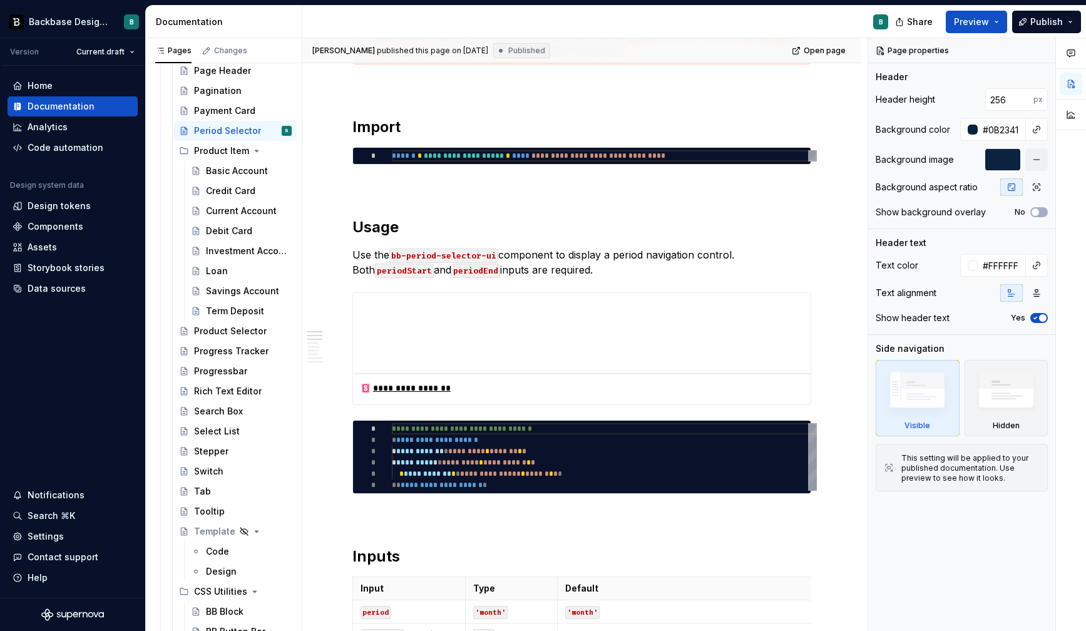
scroll to position [337, 0]
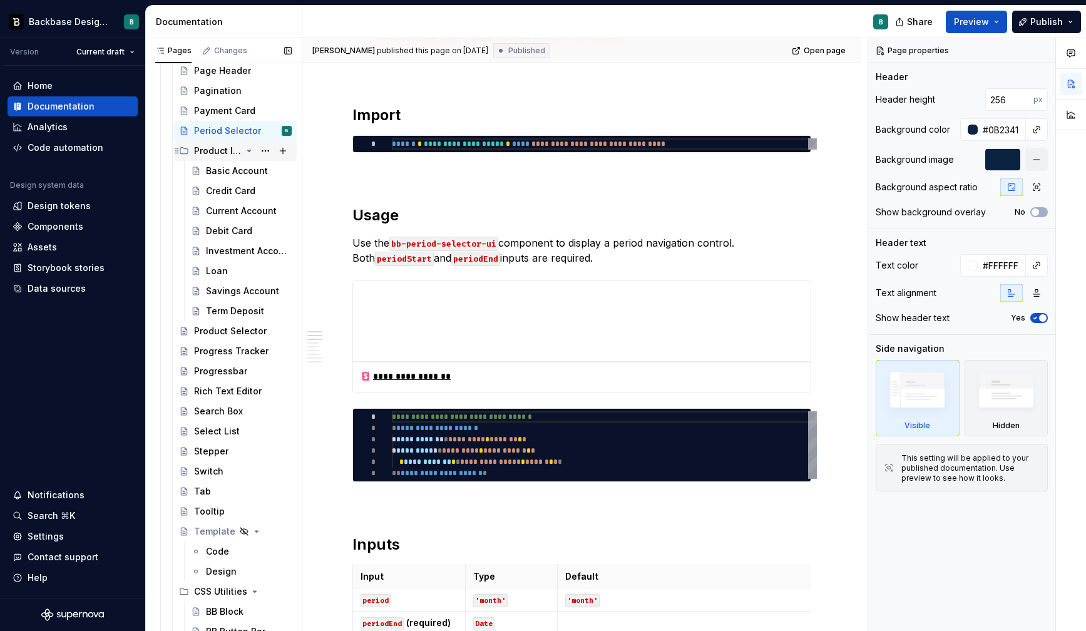
click at [215, 156] on div "Product Item" at bounding box center [218, 151] width 48 height 13
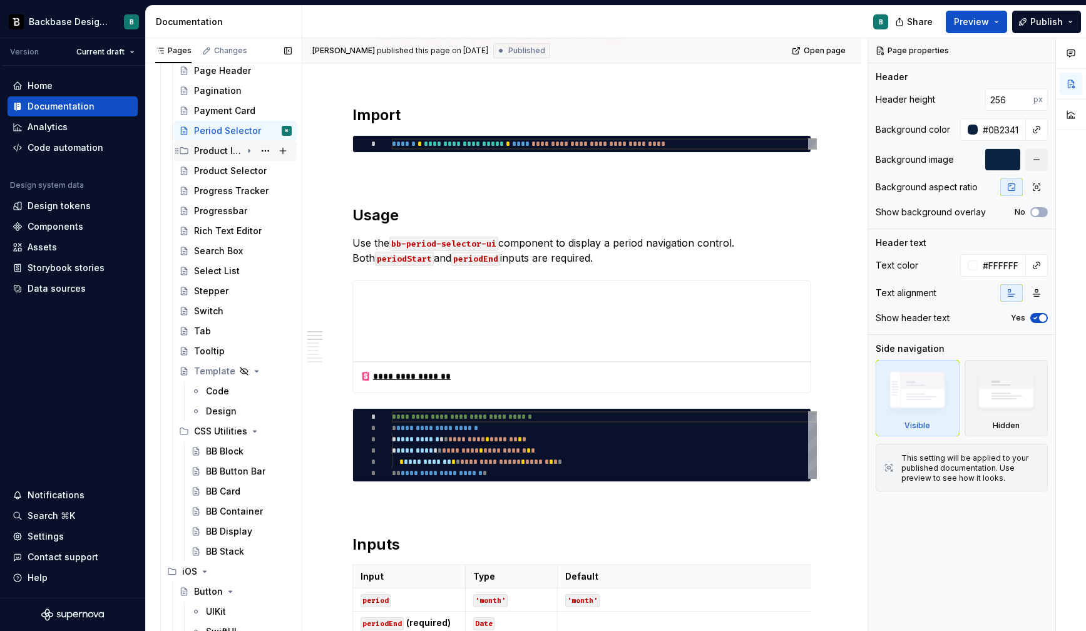
click at [215, 156] on div "Product Item" at bounding box center [218, 151] width 48 height 13
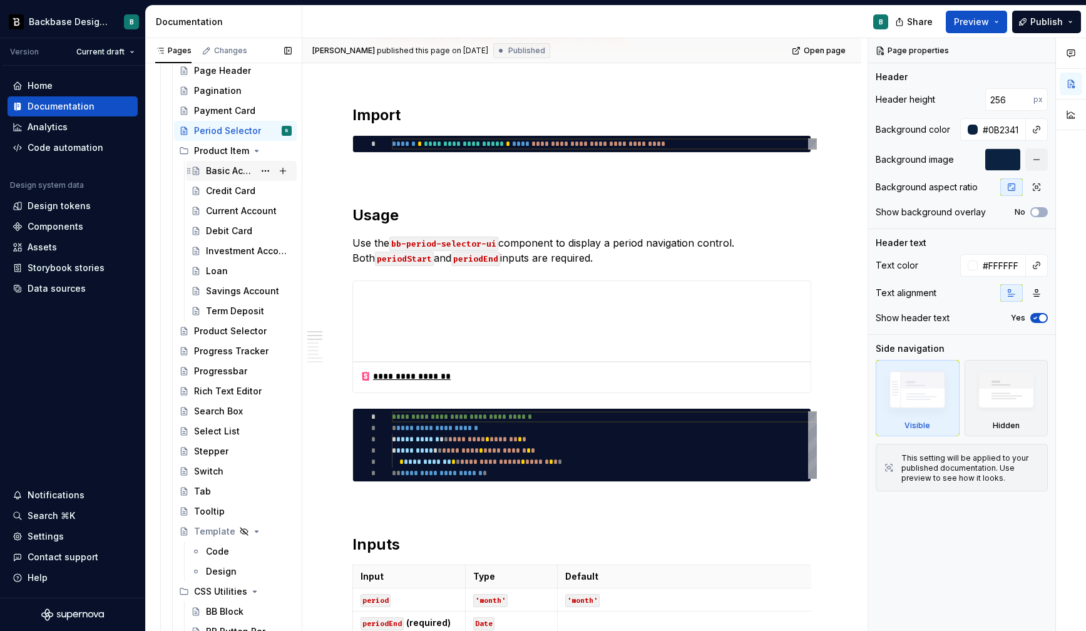
click at [222, 176] on div "Basic Account" at bounding box center [230, 171] width 48 height 13
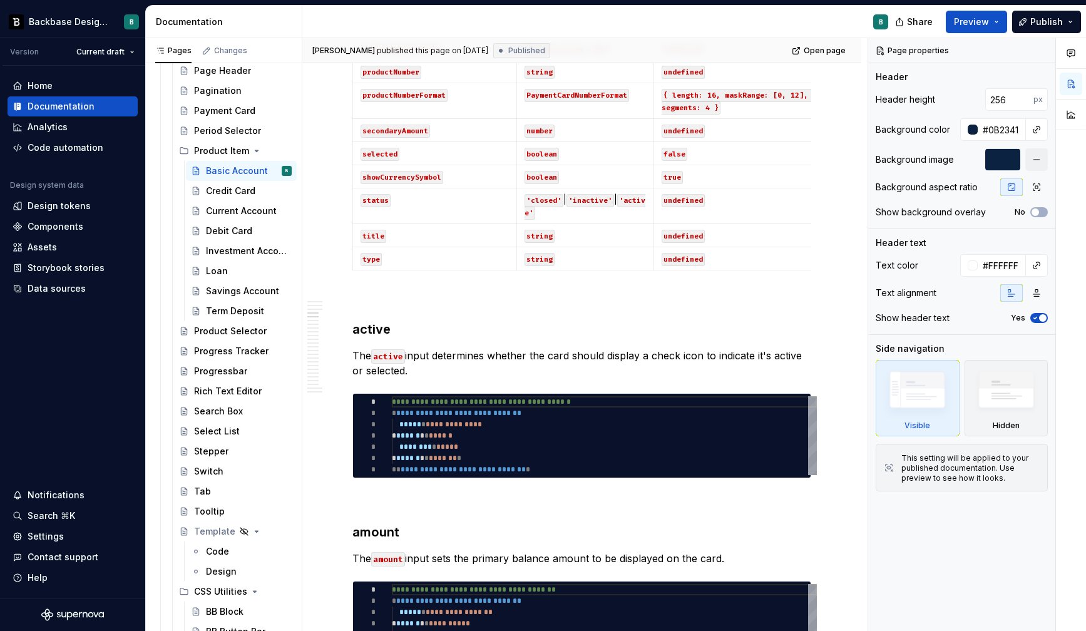
scroll to position [1081, 0]
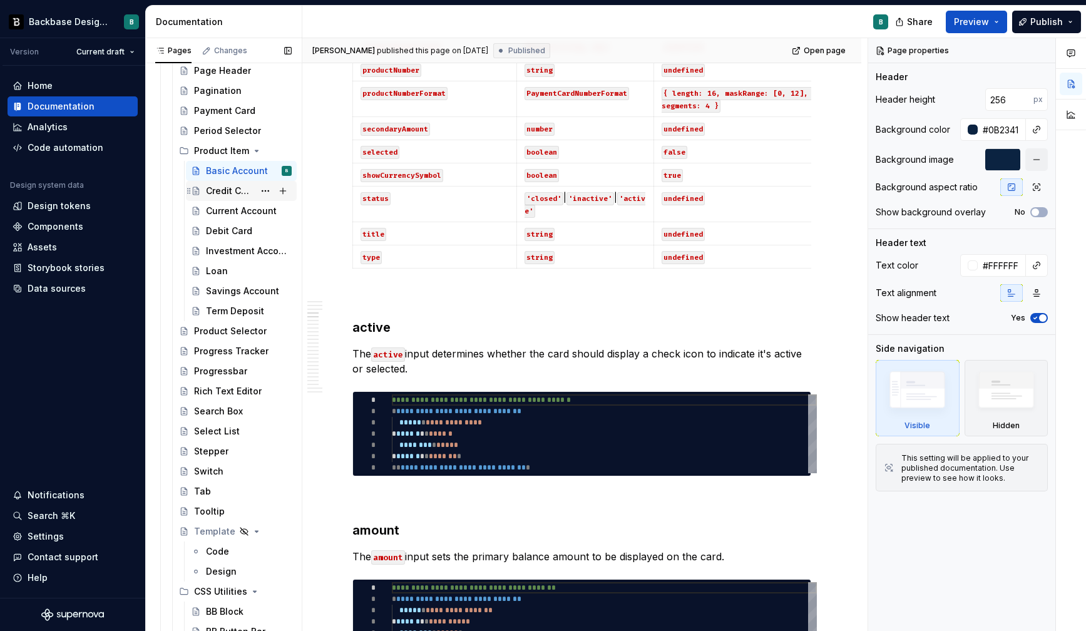
click at [217, 181] on div "Credit Card" at bounding box center [241, 191] width 111 height 20
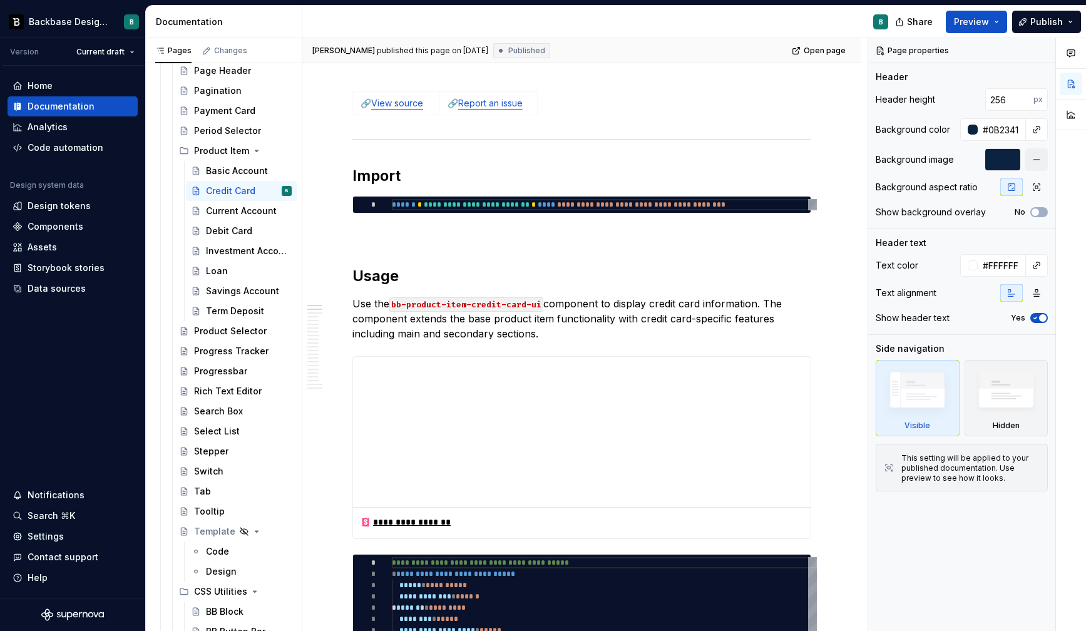
scroll to position [344, 0]
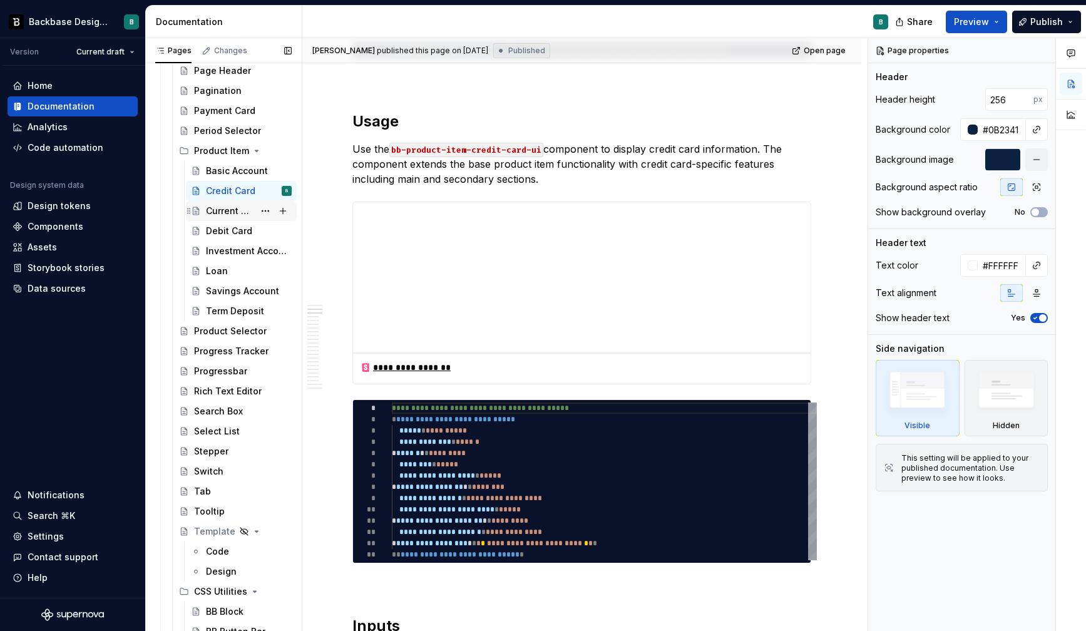
click at [212, 207] on div "Current Account" at bounding box center [230, 211] width 48 height 13
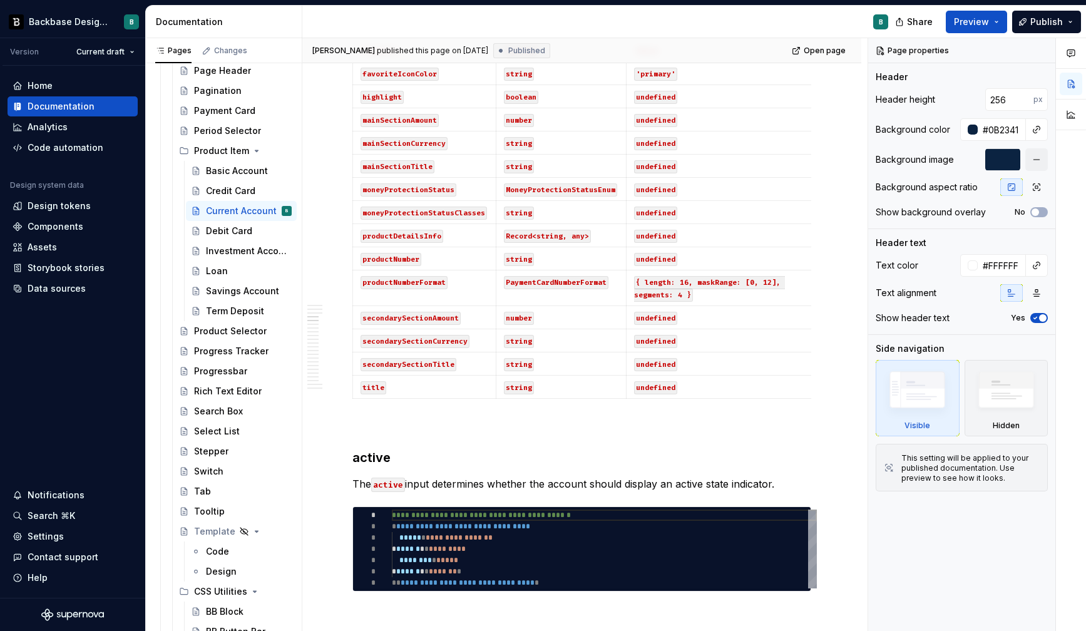
scroll to position [1030, 0]
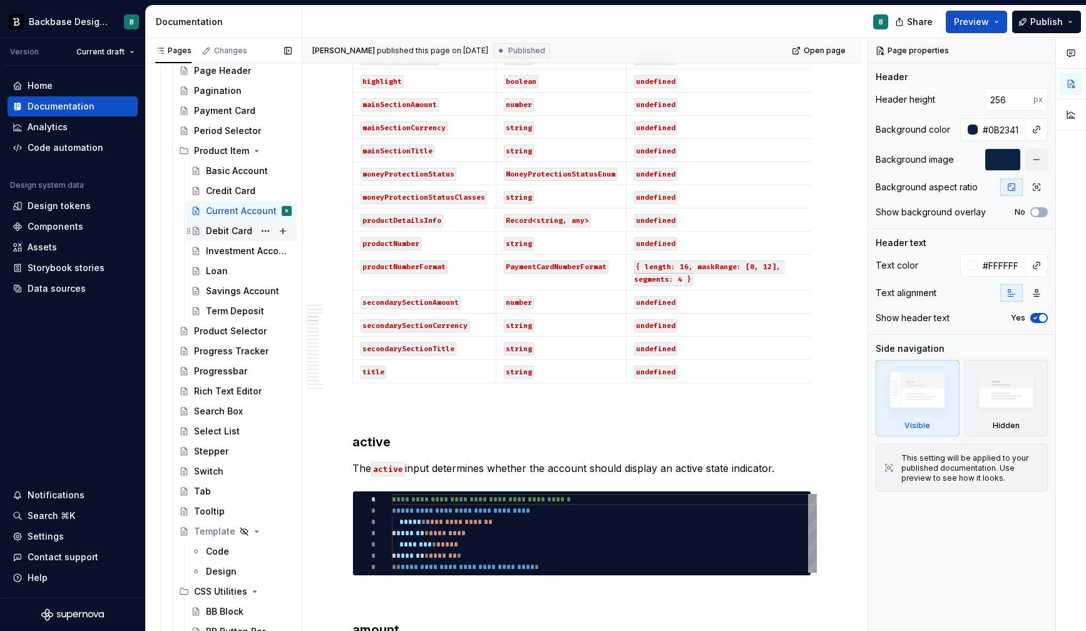
click at [217, 233] on div "Debit Card" at bounding box center [229, 231] width 46 height 13
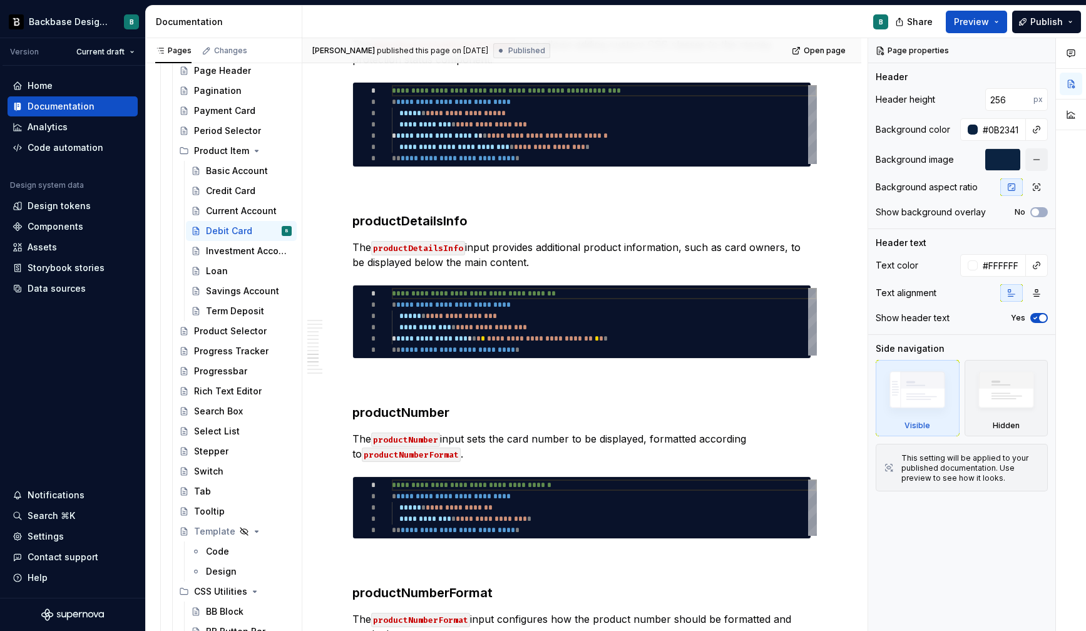
scroll to position [2218, 0]
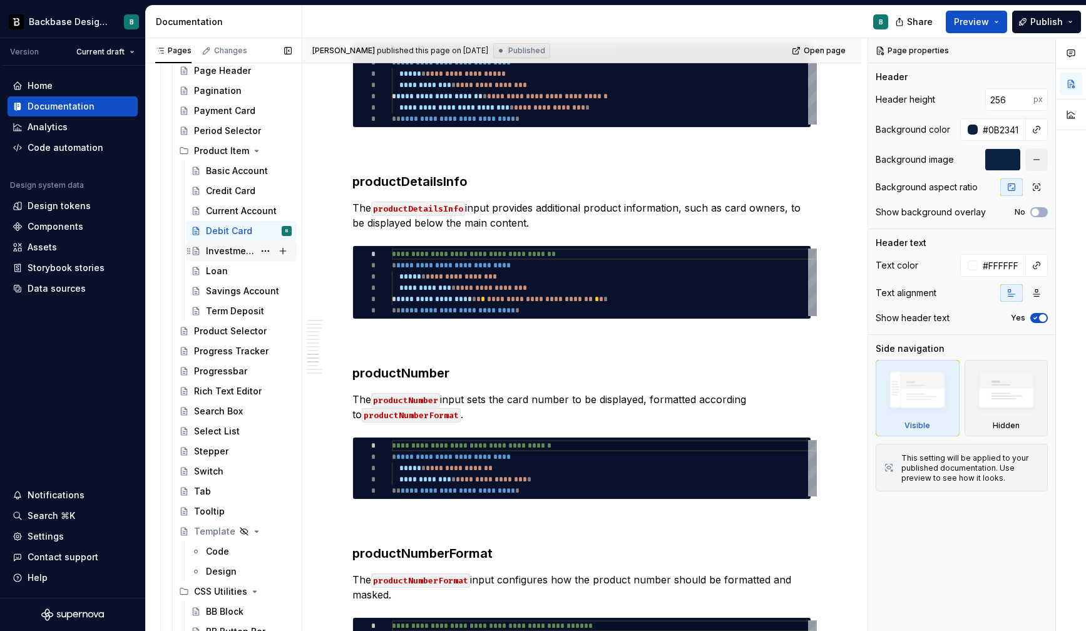
click at [224, 252] on div "Investment Account" at bounding box center [230, 251] width 48 height 13
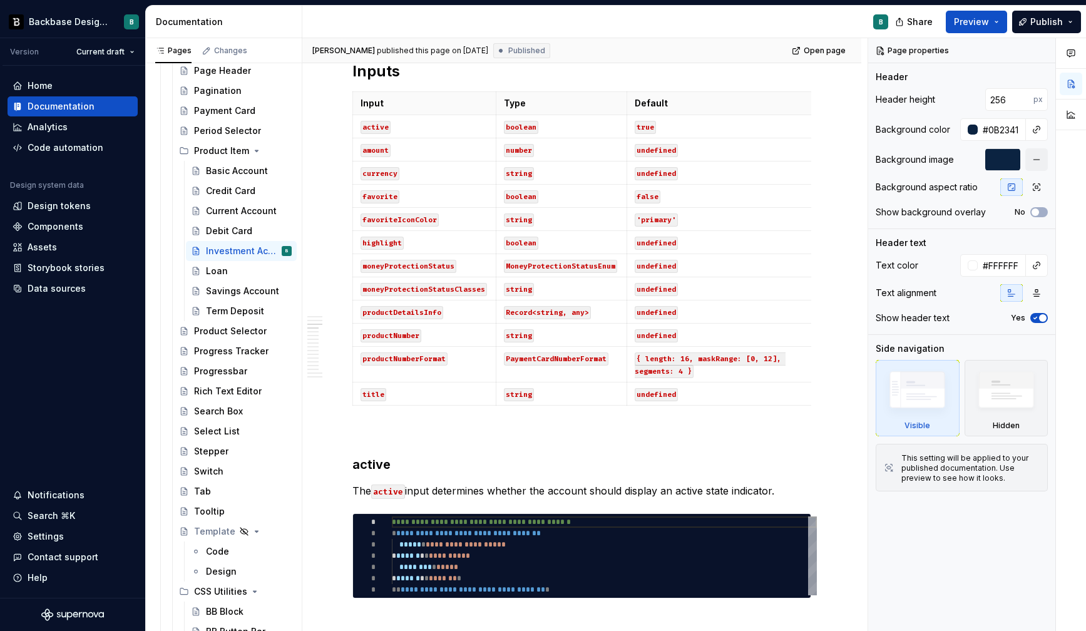
scroll to position [800, 0]
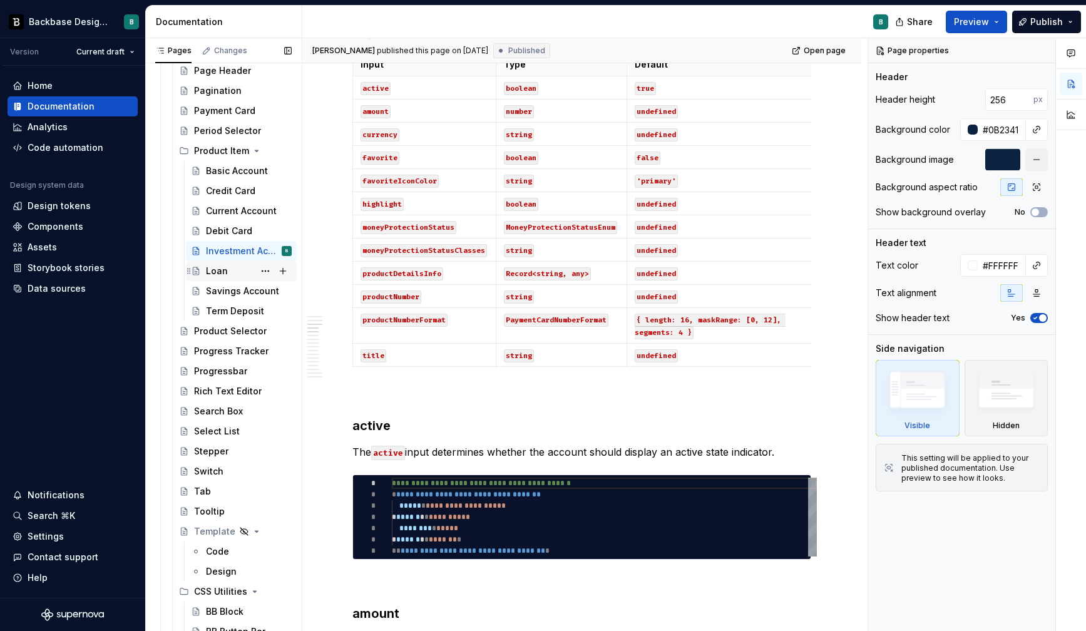
click at [222, 275] on div "Loan" at bounding box center [217, 271] width 22 height 13
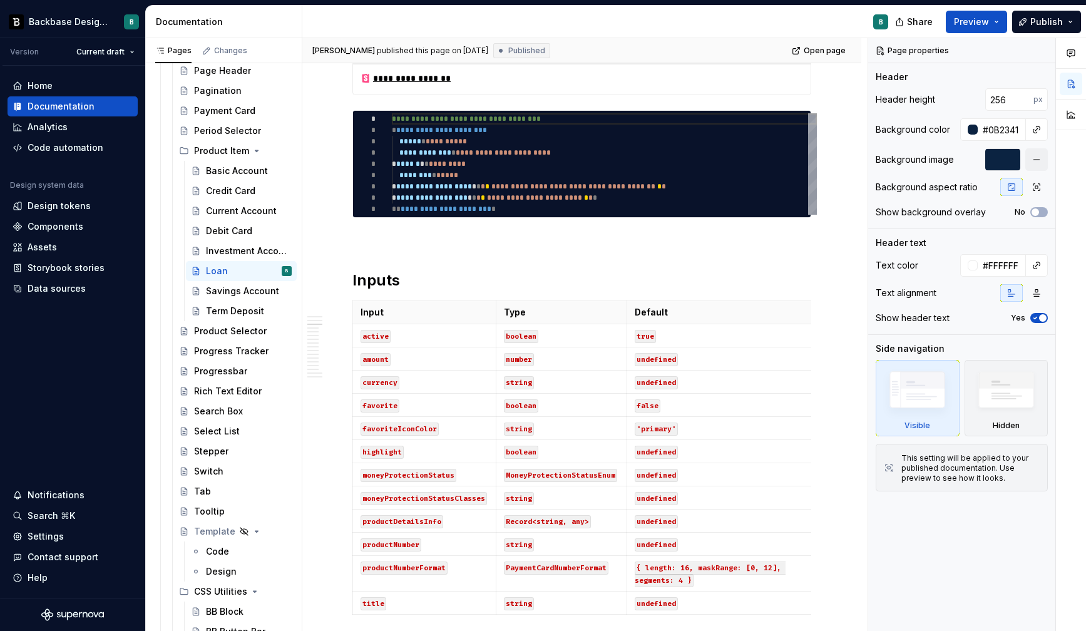
scroll to position [618, 0]
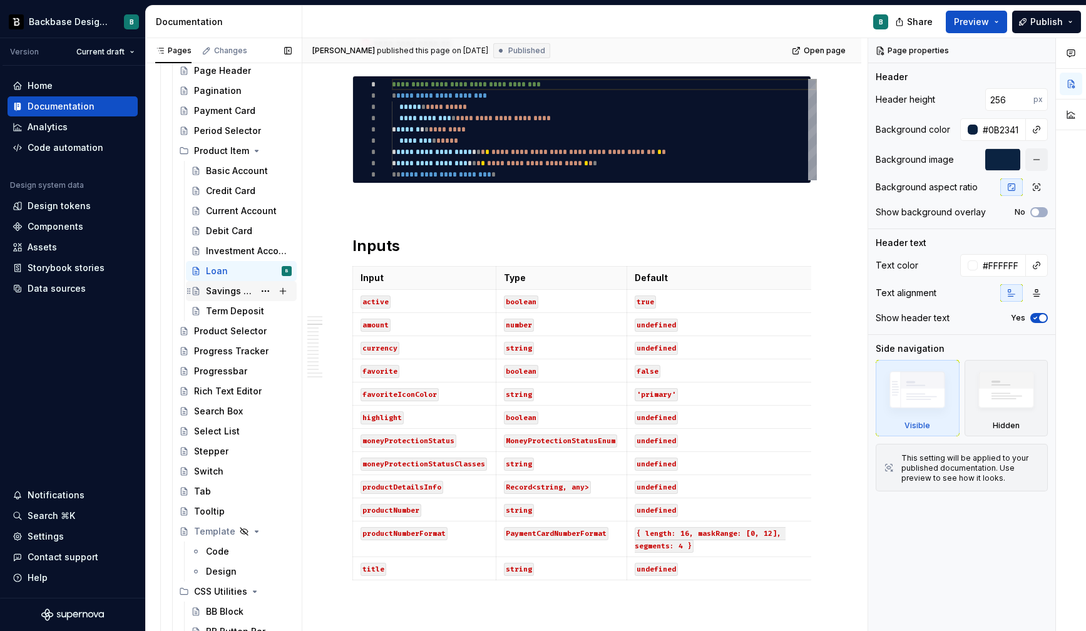
click at [232, 291] on div "Savings Account" at bounding box center [230, 291] width 48 height 13
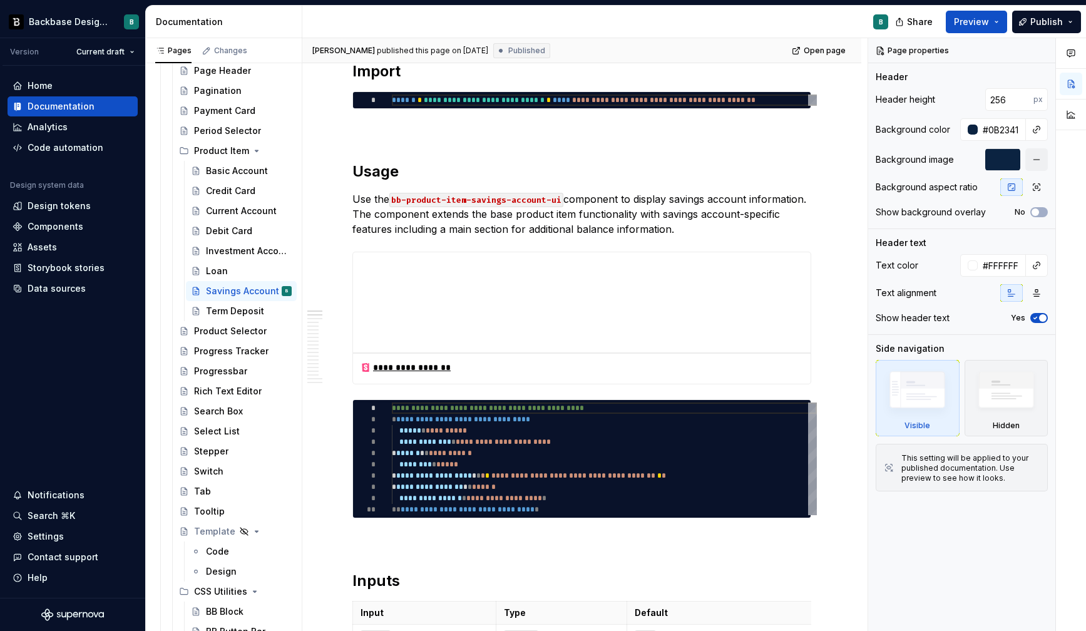
scroll to position [377, 0]
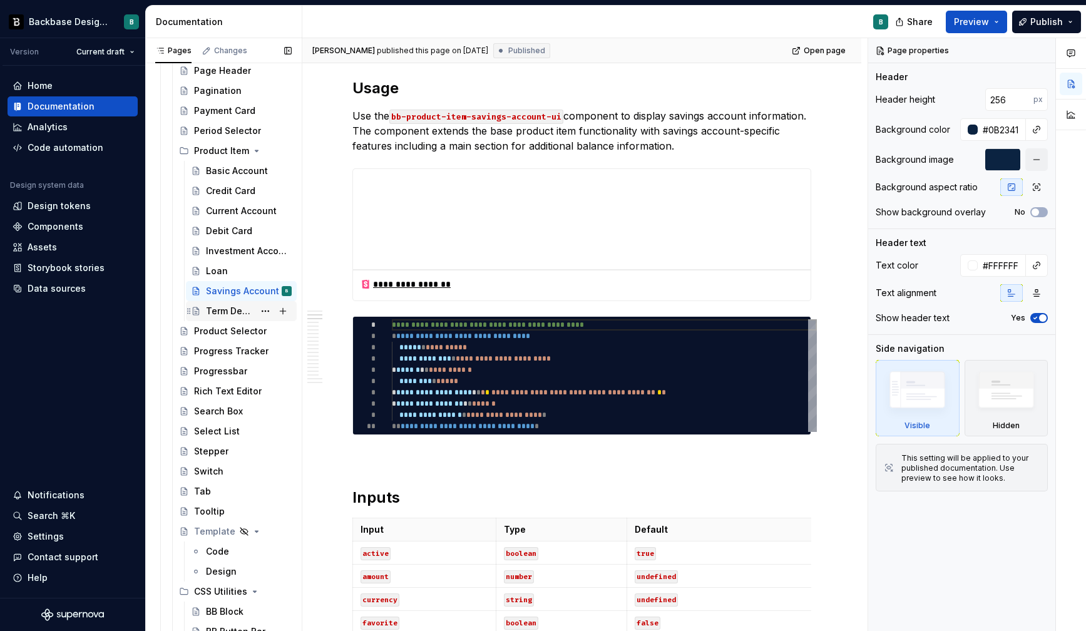
click at [225, 309] on div "Term Deposit" at bounding box center [230, 311] width 48 height 13
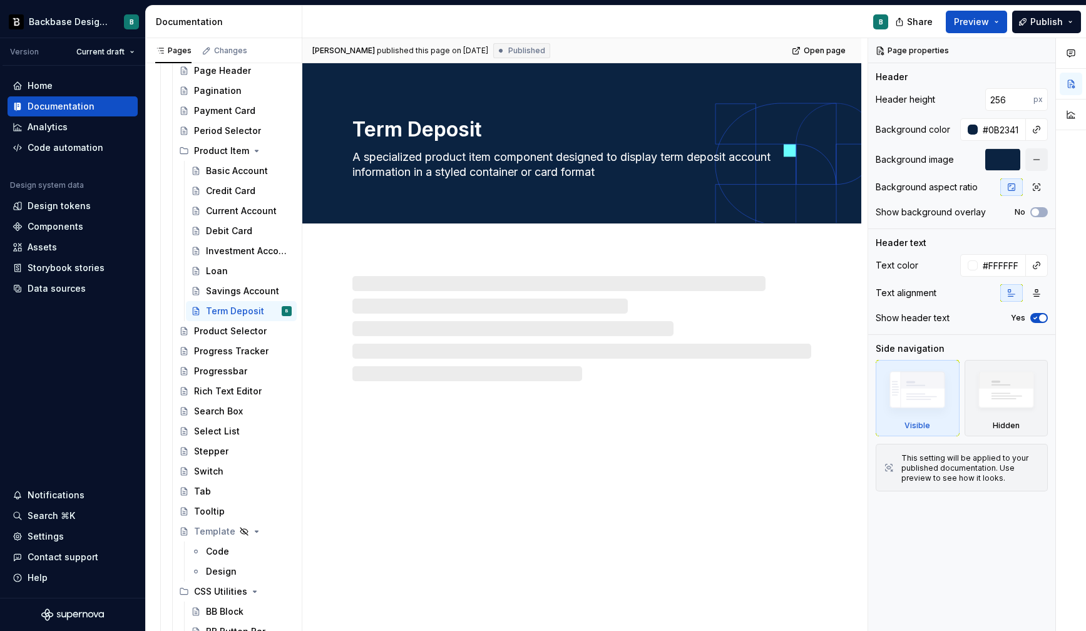
type textarea "*"
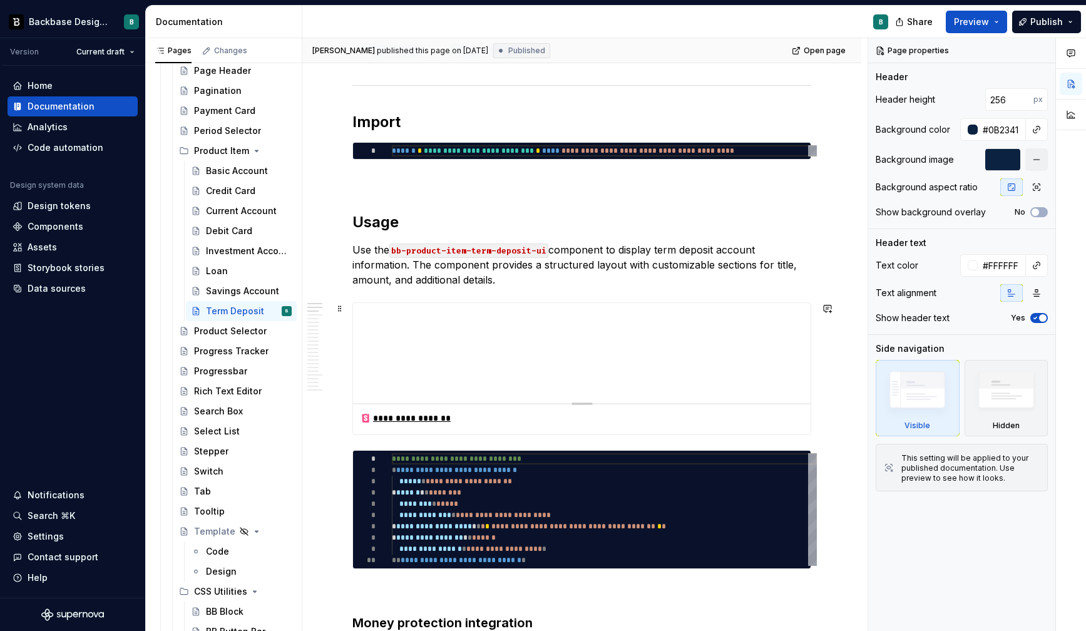
scroll to position [252, 0]
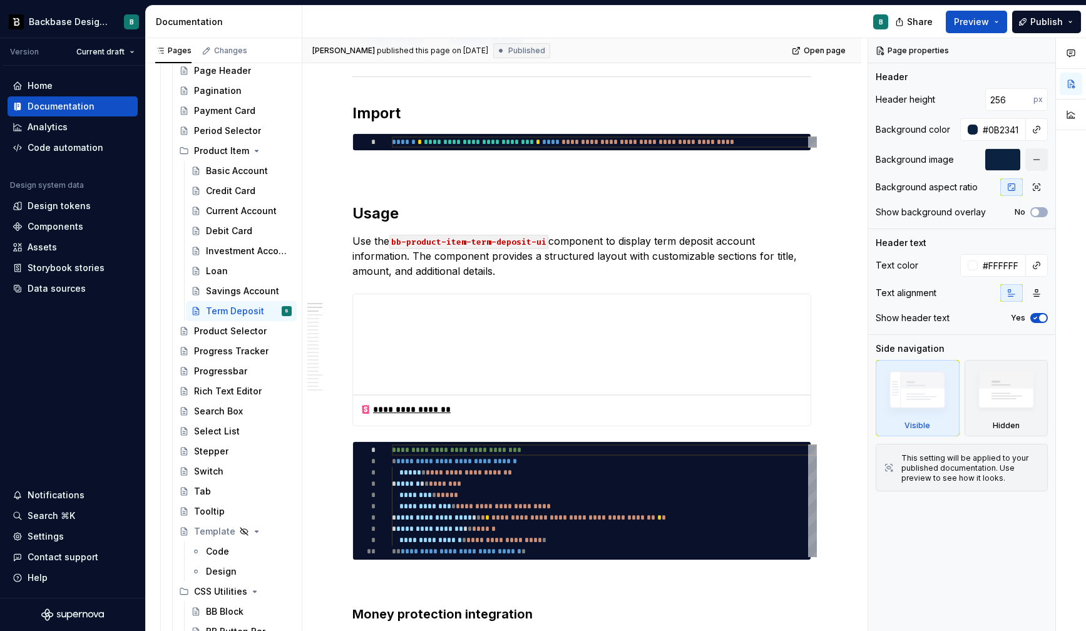
scroll to position [1813, 0]
click at [228, 329] on div "Product Selector" at bounding box center [224, 331] width 60 height 13
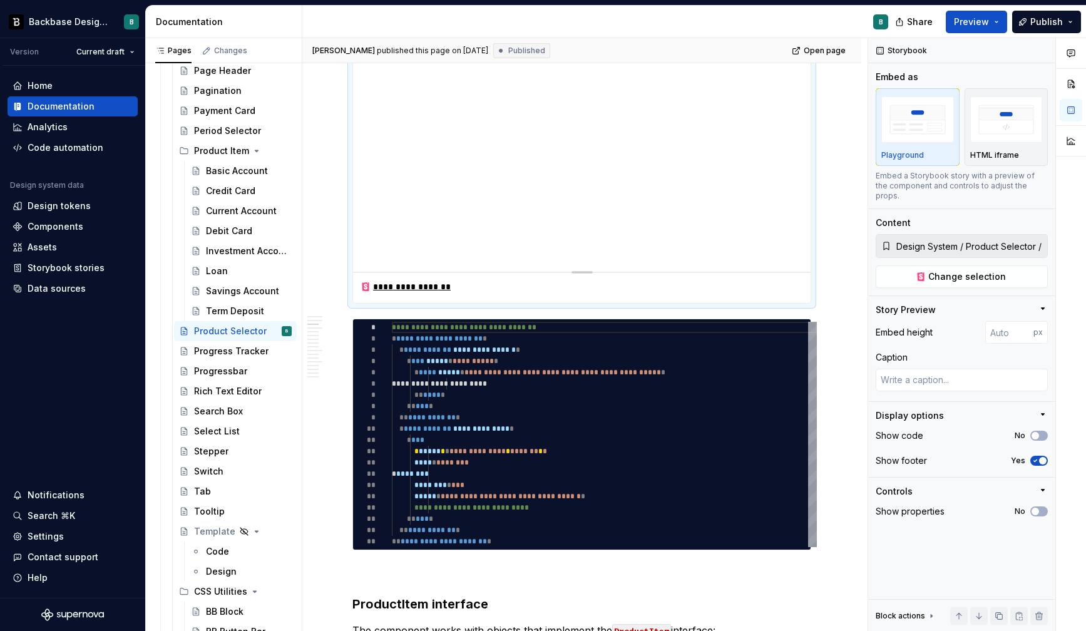
scroll to position [763, 0]
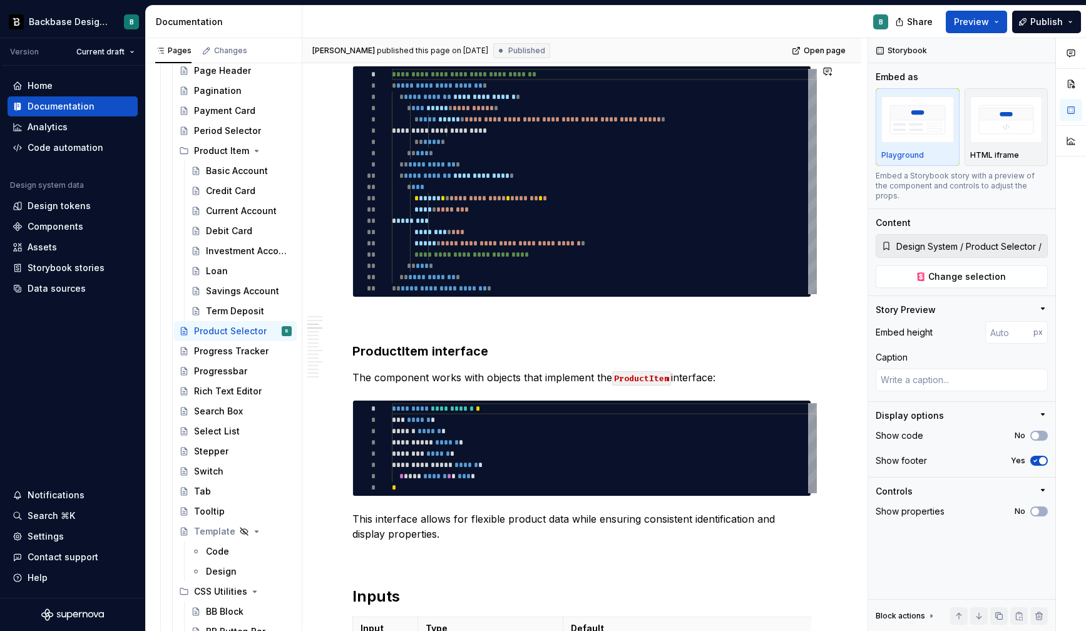
type textarea "*"
